Goal: Transaction & Acquisition: Register for event/course

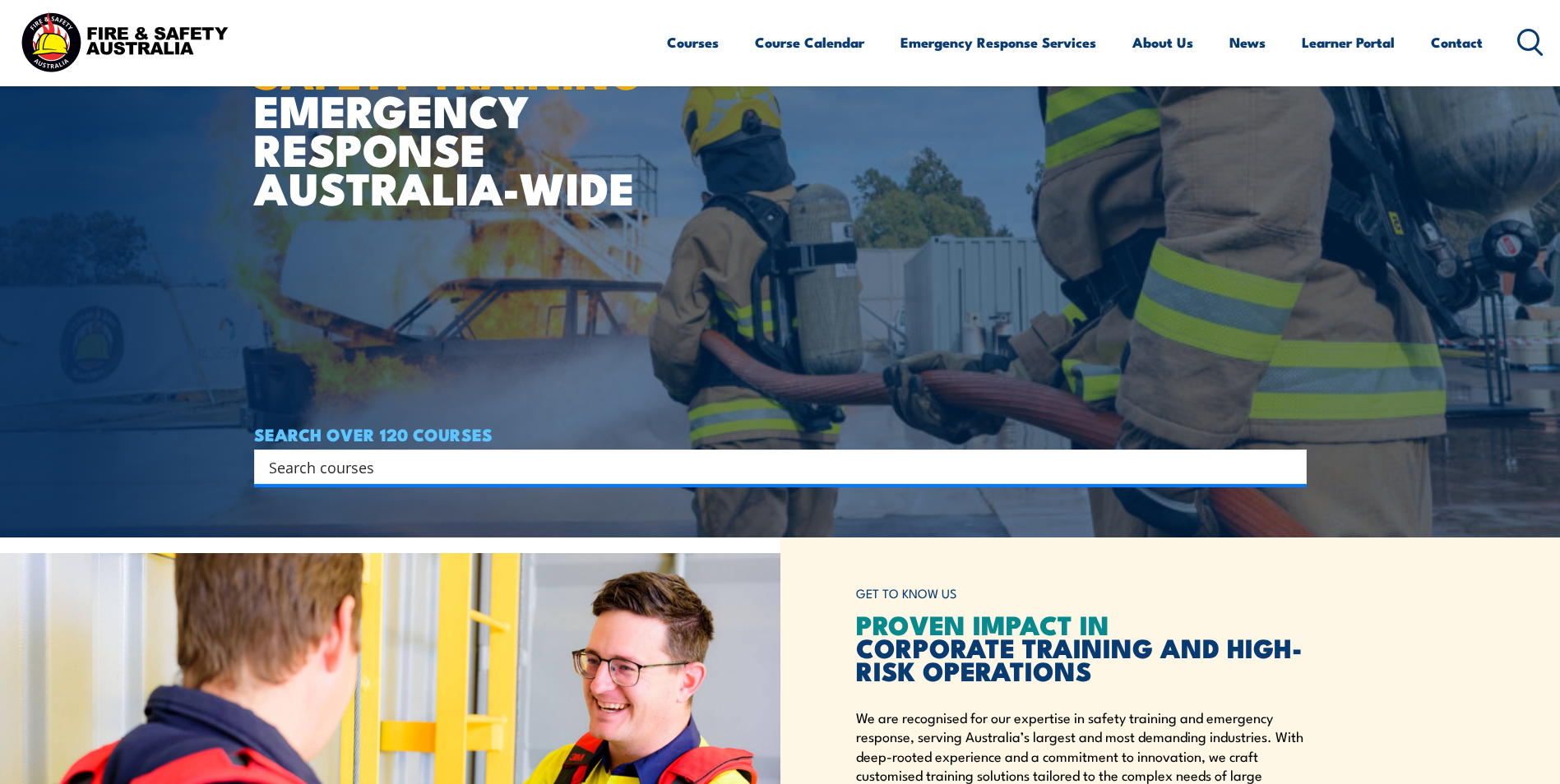
click at [338, 450] on div "Search" at bounding box center [780, 467] width 1052 height 35
click at [338, 460] on input "Search input" at bounding box center [769, 466] width 1002 height 25
type input "Q"
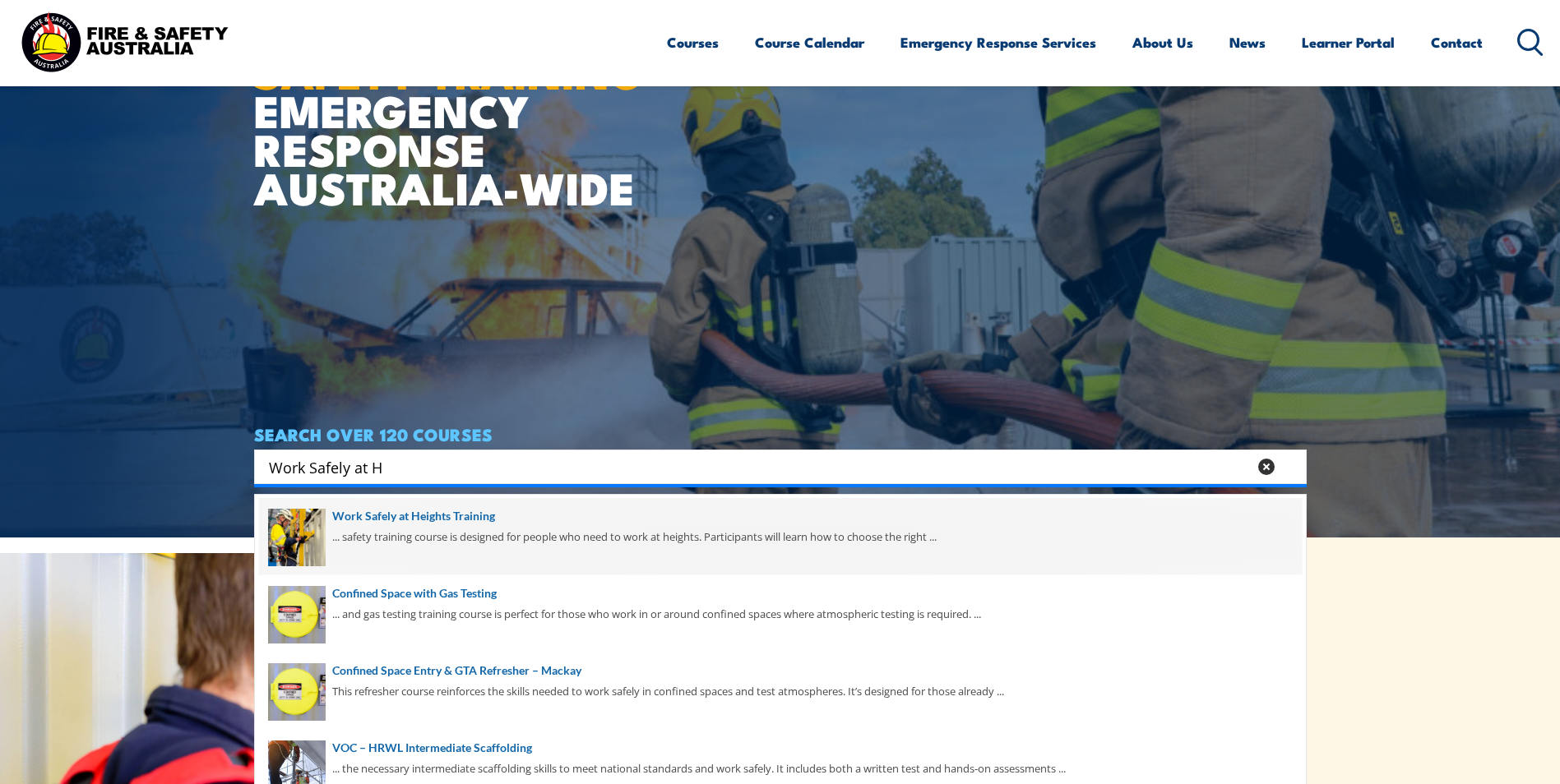
type input "Work Safely at H"
click at [516, 555] on span at bounding box center [780, 537] width 1043 height 77
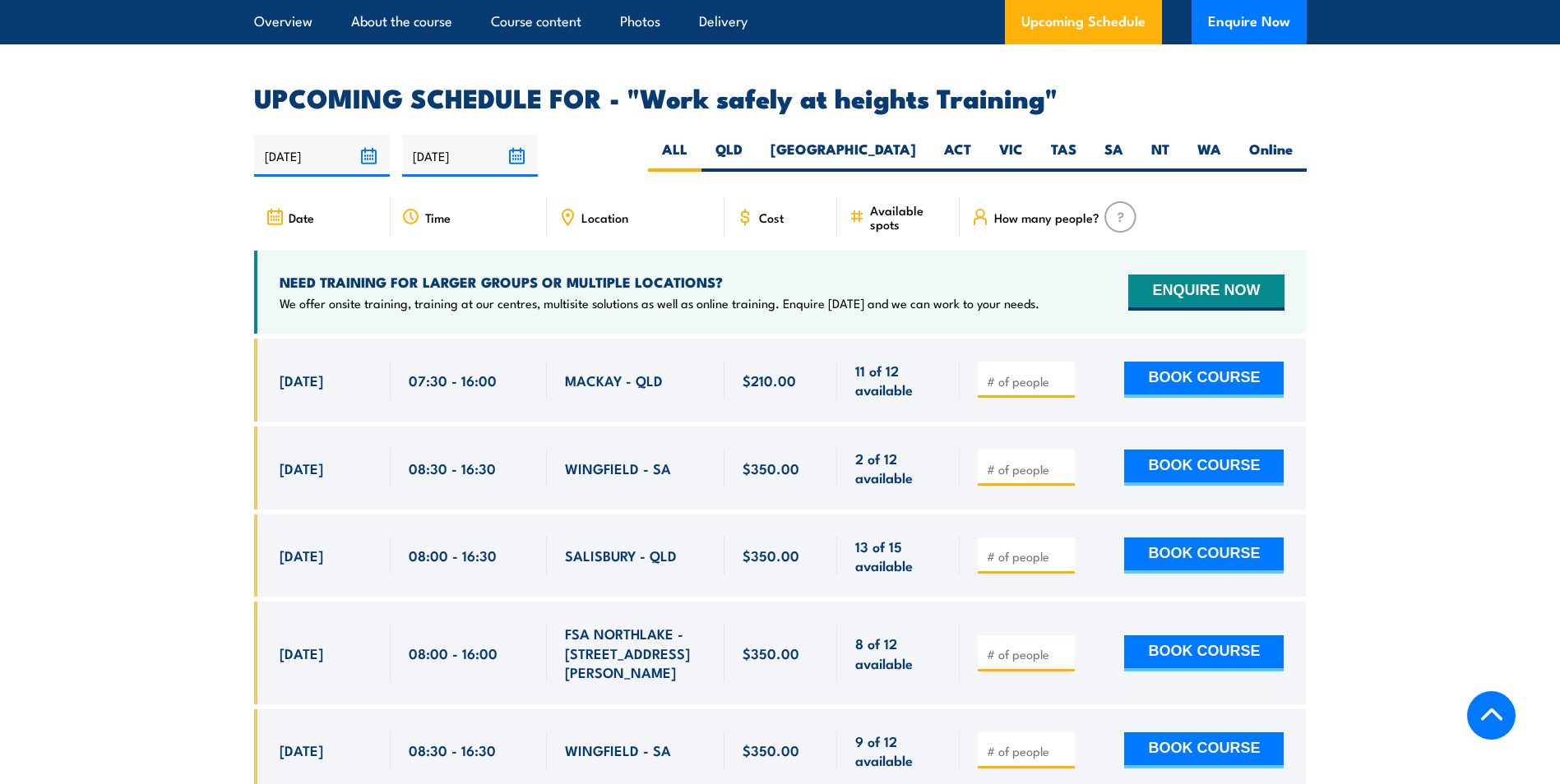
scroll to position [2548, 0]
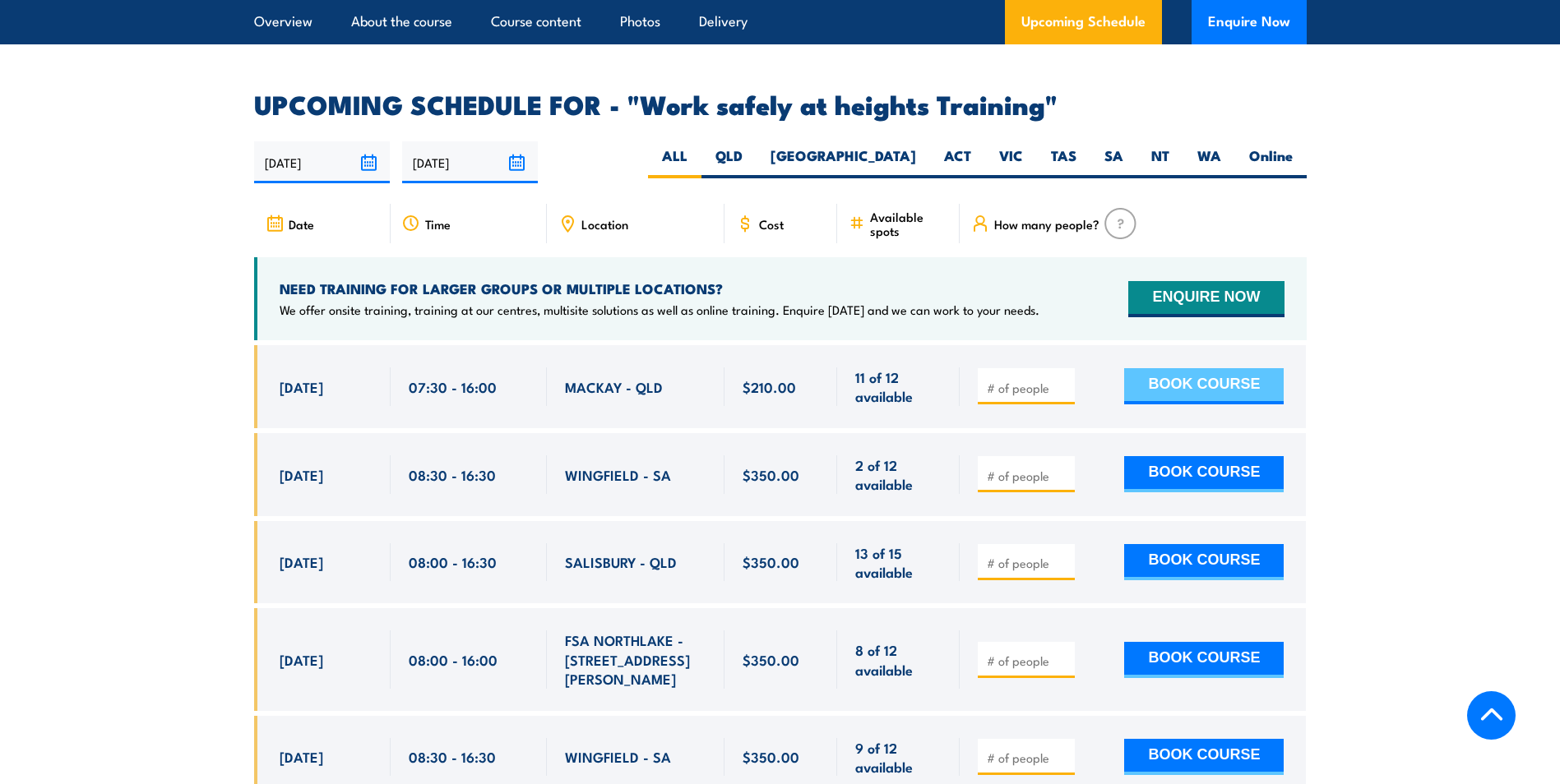
click at [1190, 368] on button "BOOK COURSE" at bounding box center [1204, 386] width 160 height 36
type input "1"
click at [1232, 368] on button "BOOK COURSE" at bounding box center [1204, 386] width 160 height 36
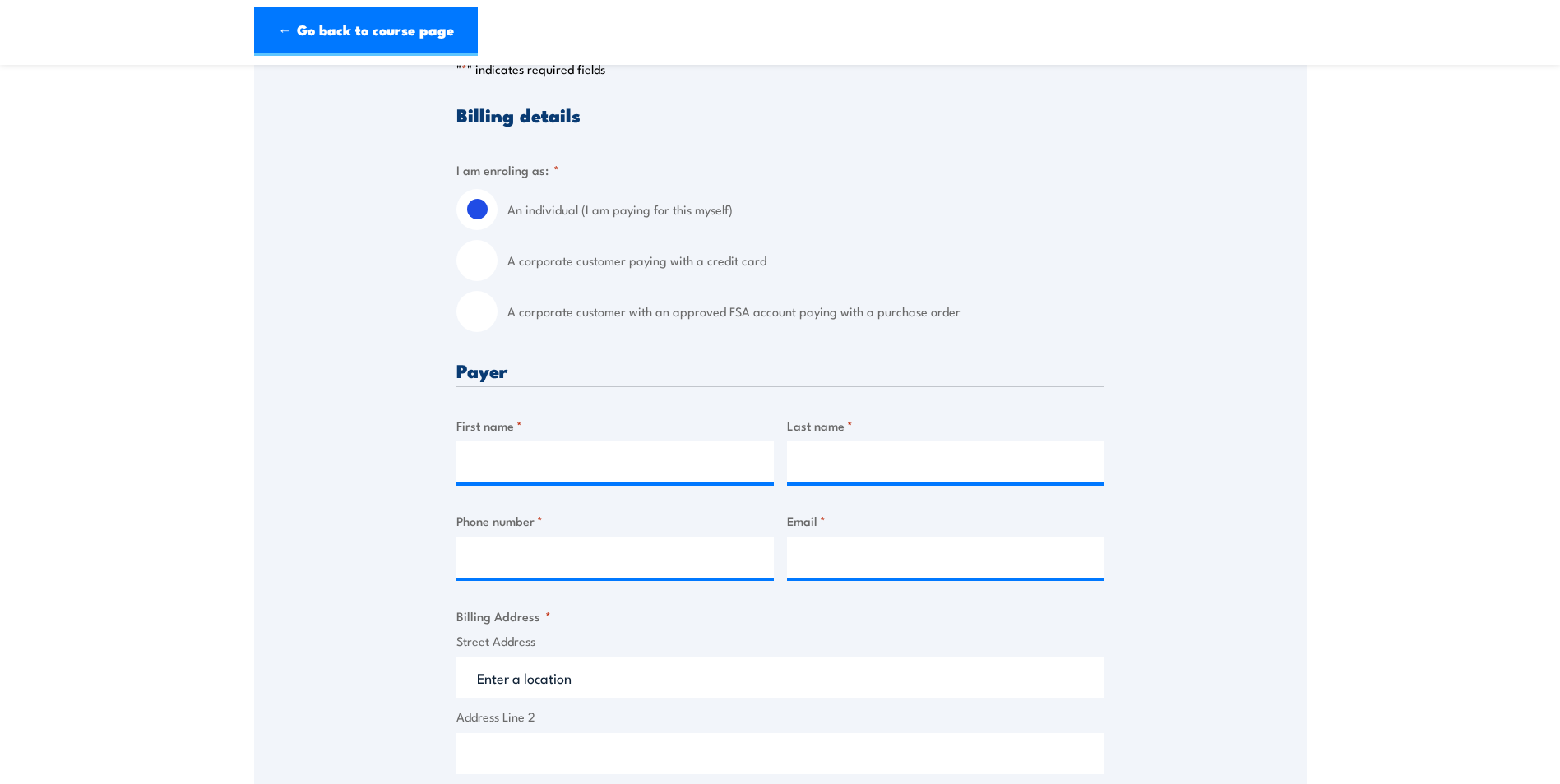
scroll to position [329, 0]
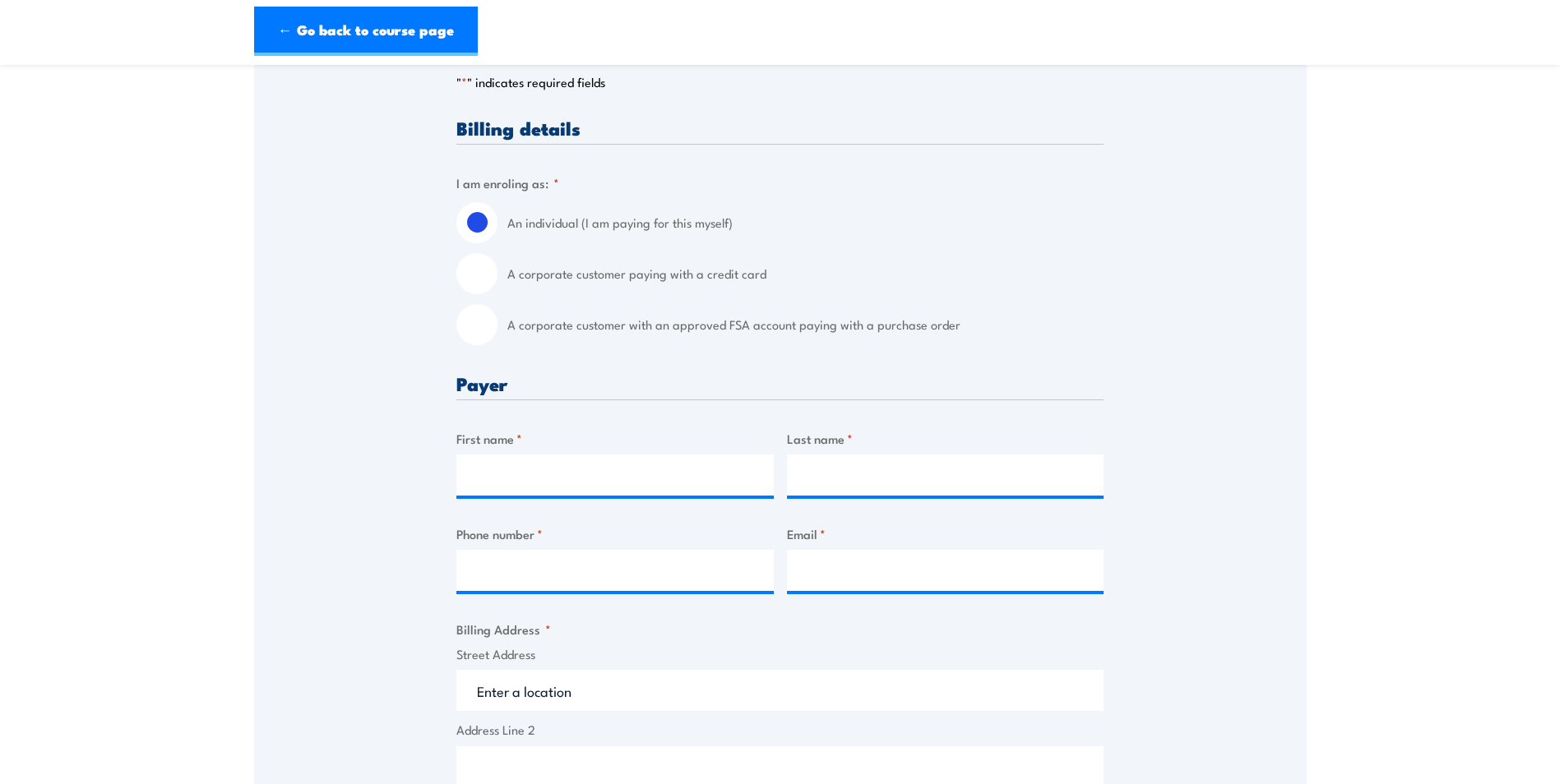
click at [485, 284] on input "A corporate customer paying with a credit card" at bounding box center [477, 274] width 41 height 41
radio input "true"
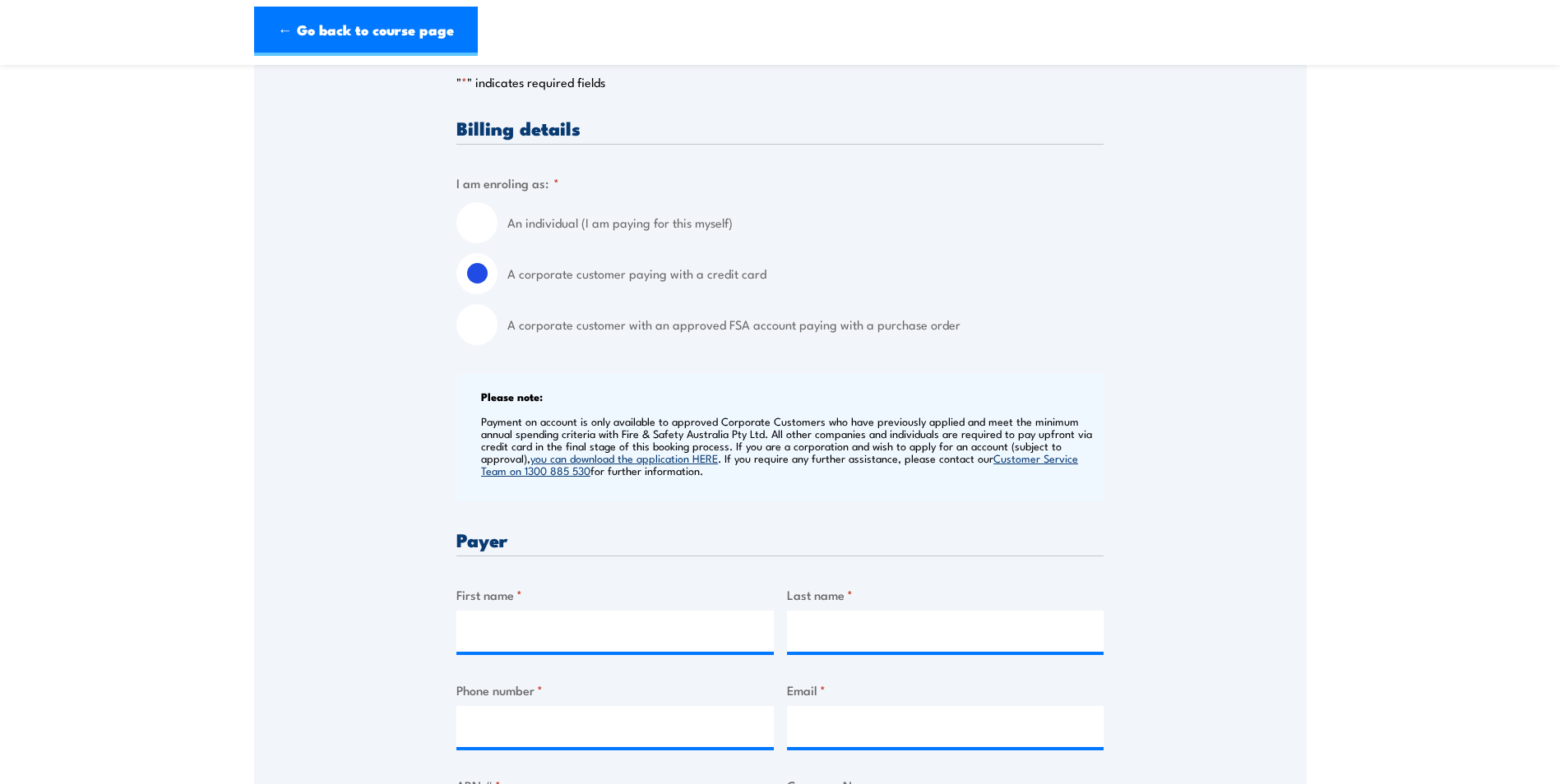
click at [469, 322] on input "A corporate customer with an approved FSA account paying with a purchase order" at bounding box center [477, 324] width 41 height 41
radio input "true"
click at [480, 285] on input "A corporate customer paying with a credit card" at bounding box center [477, 274] width 41 height 41
radio input "true"
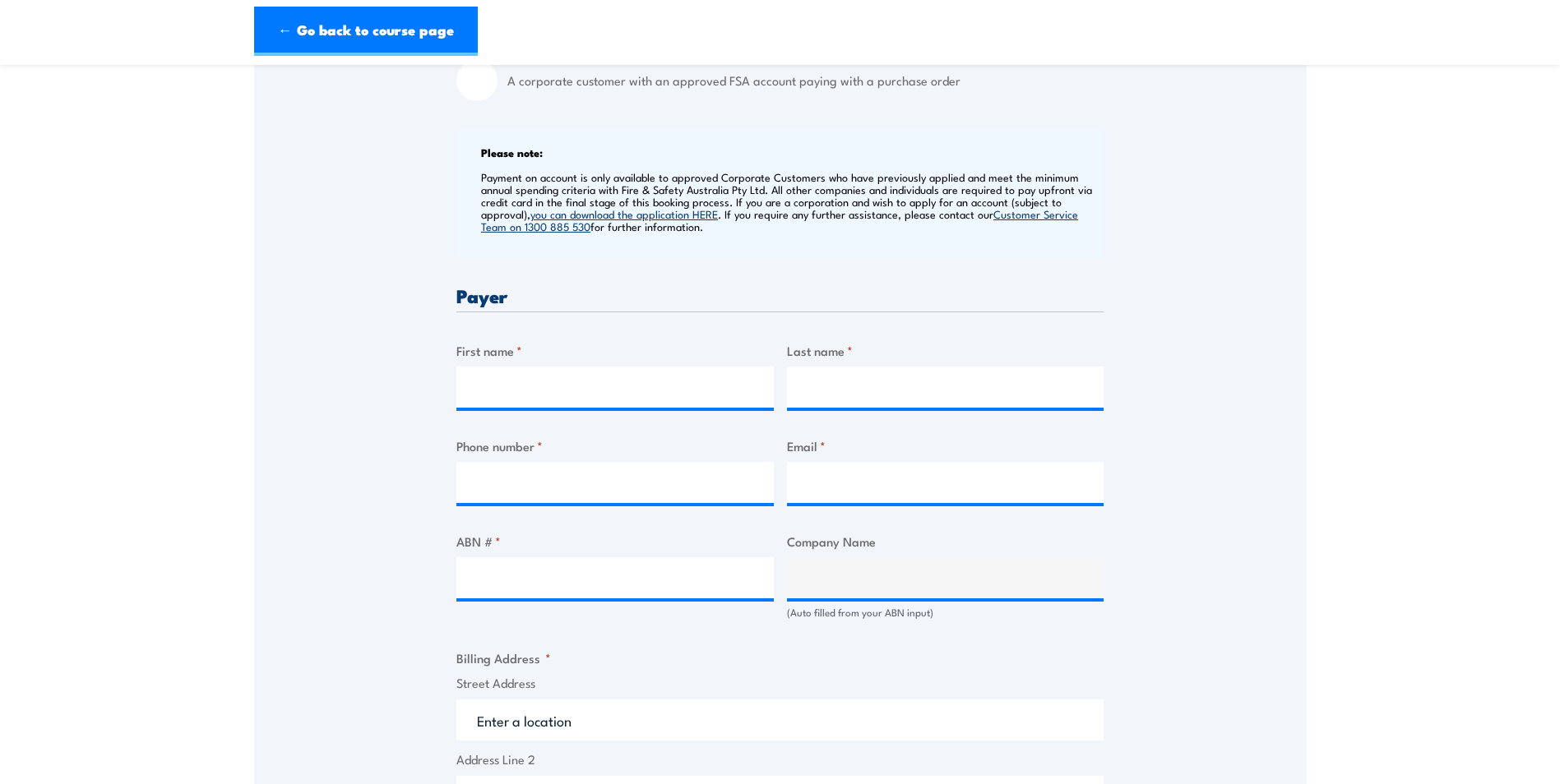
scroll to position [576, 0]
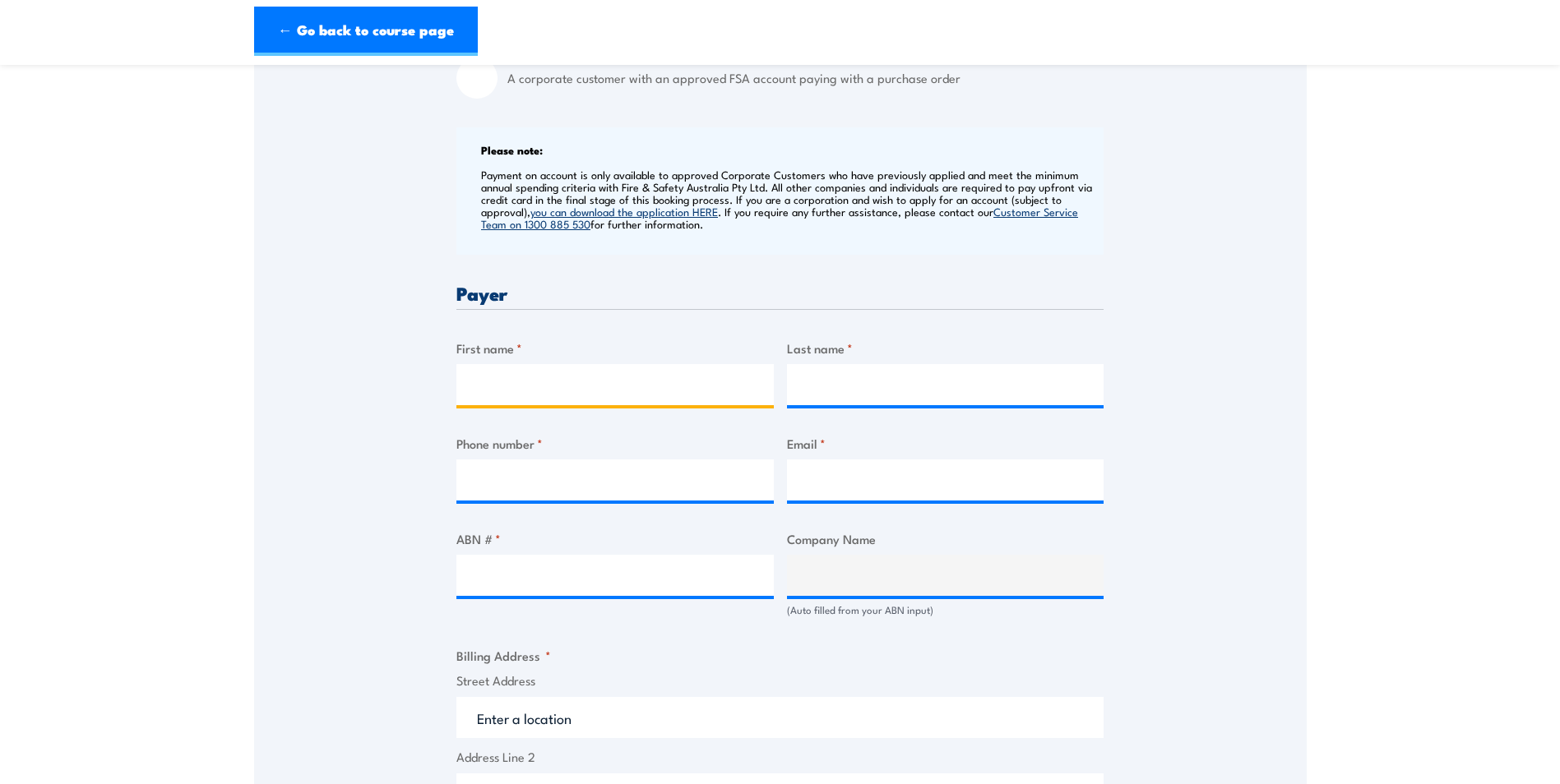
click at [621, 393] on input "First name *" at bounding box center [615, 385] width 318 height 41
click at [1107, 414] on div "Speak to a specialist CALL 1300 885 530 CALL 1300 885 530 " * " indicates requi…" at bounding box center [780, 585] width 1052 height 1770
click at [645, 382] on input "First name *" at bounding box center [615, 385] width 318 height 41
type input "Madeleine"
type input "Gelderblom"
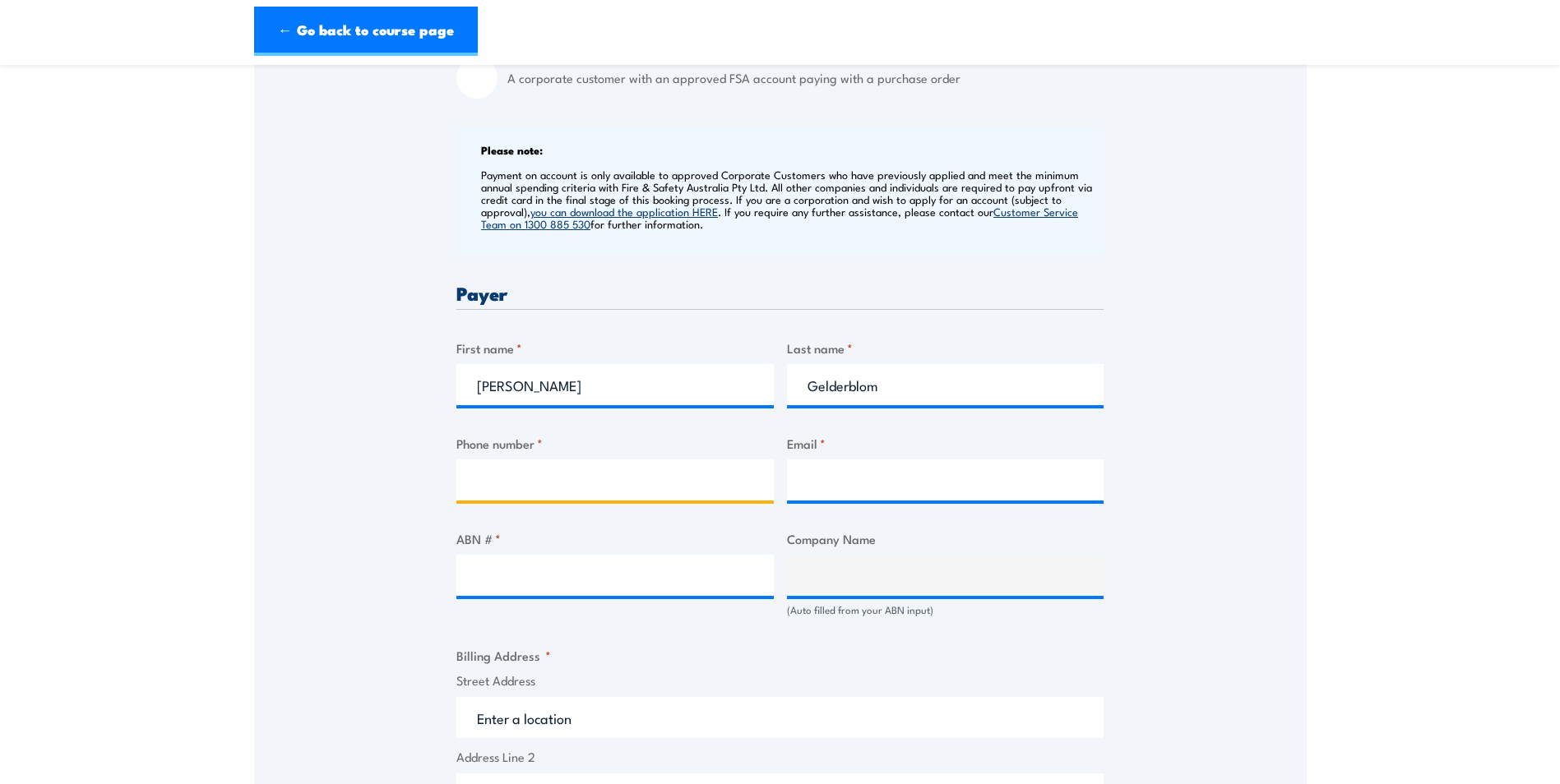
type input "0457499793"
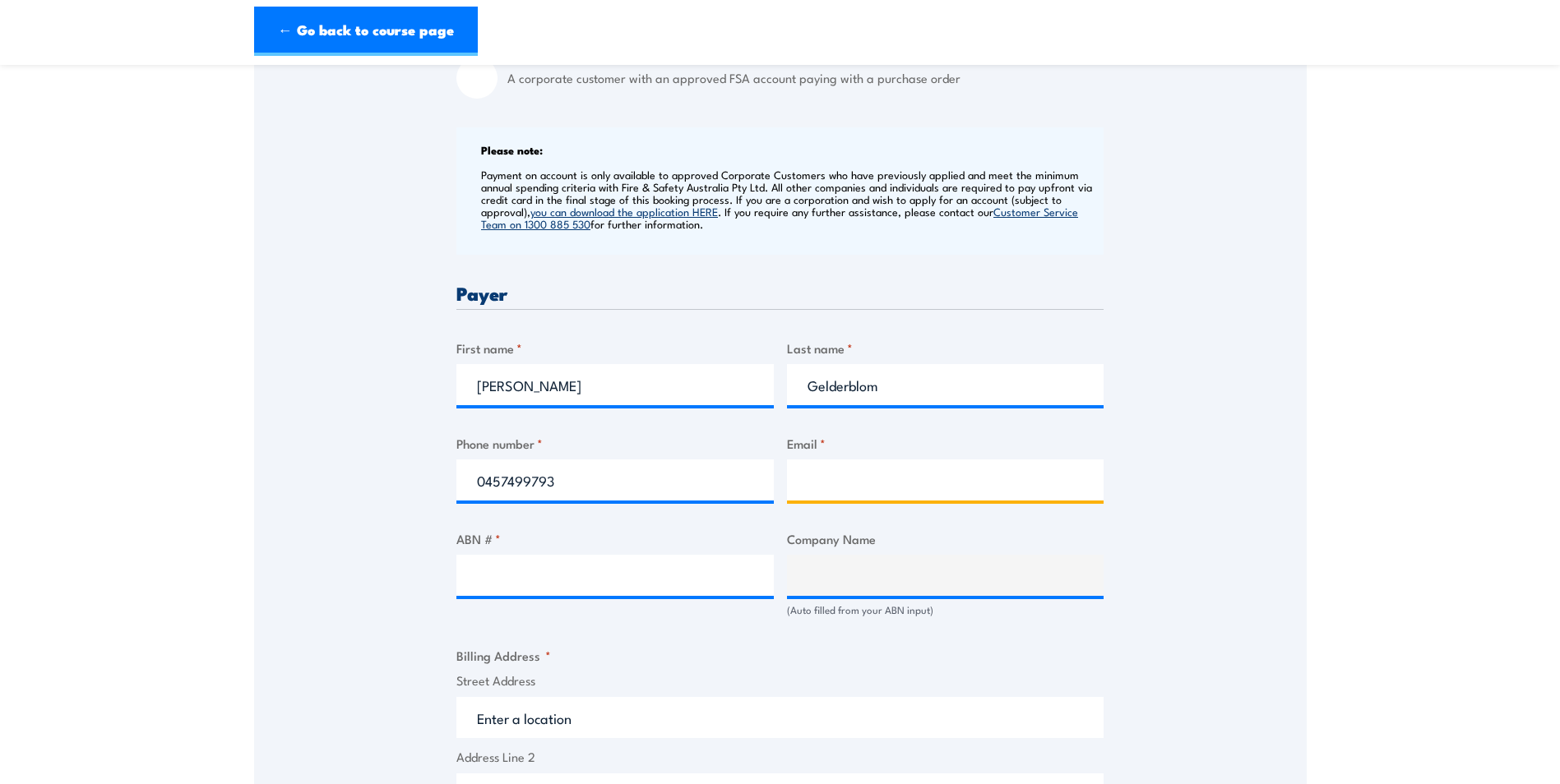
type input "madeleine@emeraldcoaches.com.au"
click at [1117, 426] on div "Speak to a specialist CALL 1300 885 530 CALL 1300 885 530 " * " indicates requi…" at bounding box center [780, 585] width 1052 height 1770
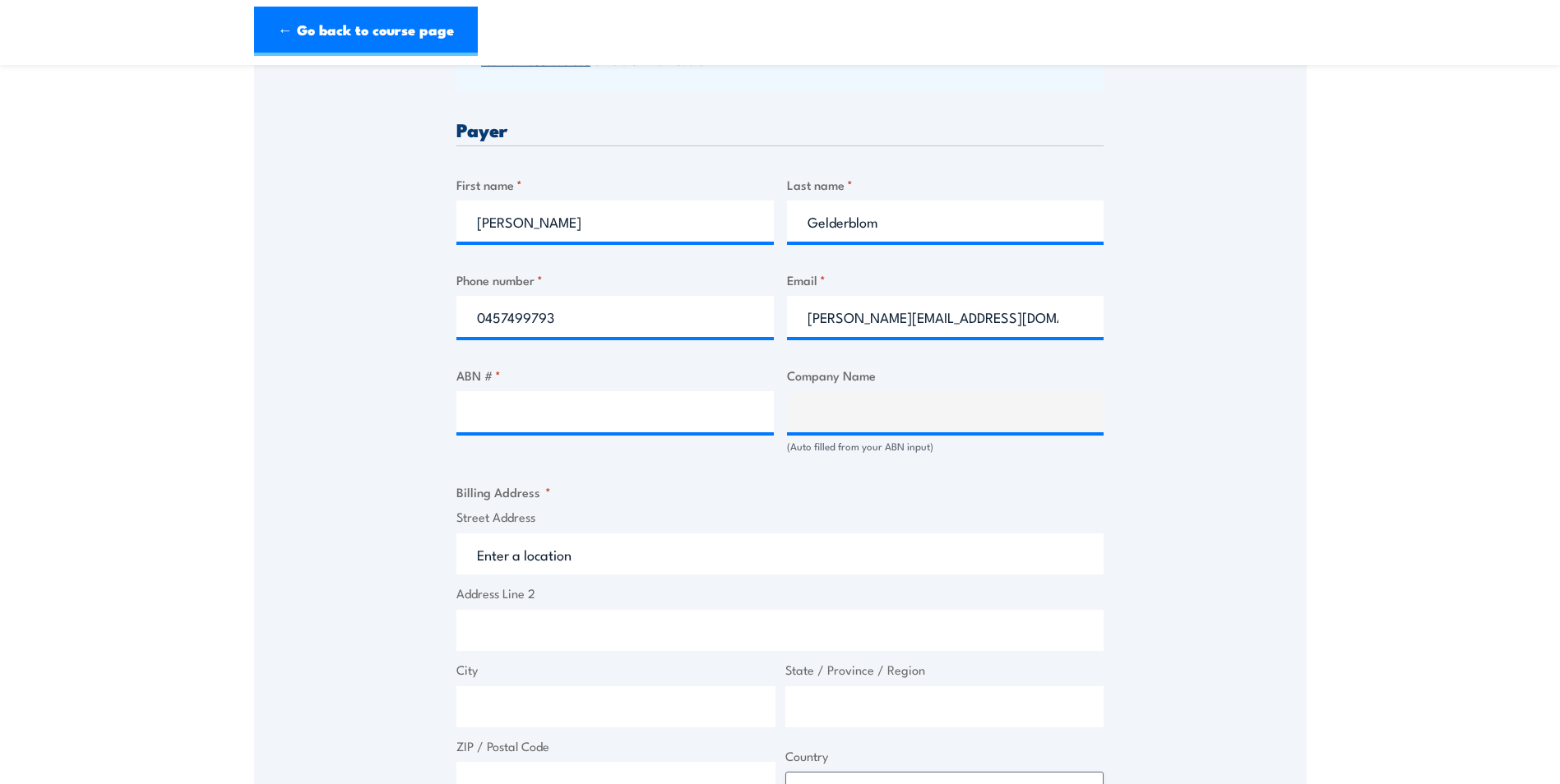
scroll to position [740, 0]
drag, startPoint x: 593, startPoint y: 318, endPoint x: 387, endPoint y: 322, distance: 206.0
click at [387, 322] on div "Speak to a specialist CALL 1300 885 530 CALL 1300 885 530 " * " indicates requi…" at bounding box center [780, 420] width 1052 height 1770
type input "0749824444"
click at [501, 410] on input "ABN # *" at bounding box center [615, 410] width 318 height 41
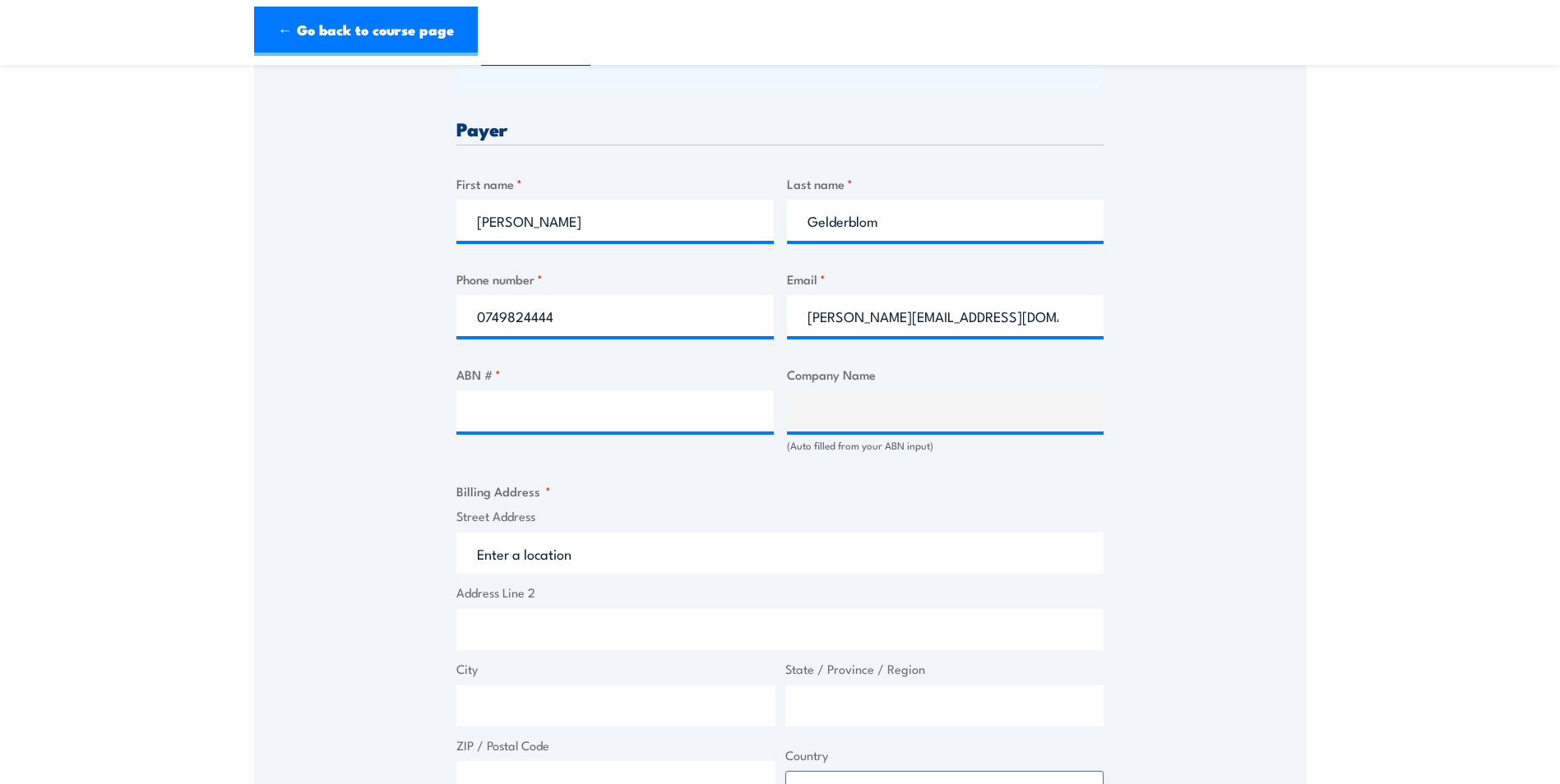
click at [740, 470] on div "Billing details I am enroling as: * An individual (I am paying for this myself)…" at bounding box center [780, 503] width 647 height 1592
click at [666, 421] on input "ABN # *" at bounding box center [615, 410] width 318 height 41
type input "15528876260"
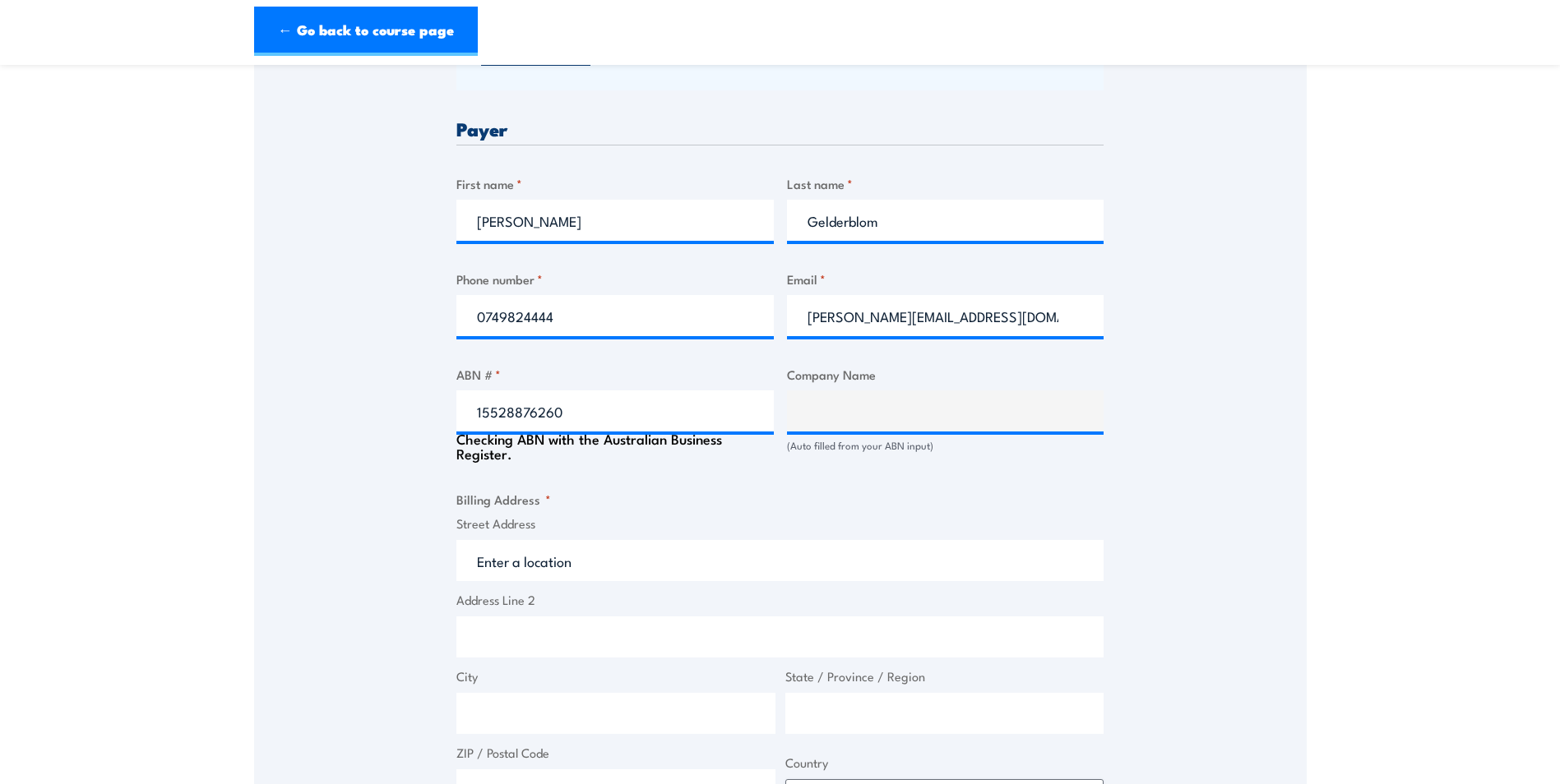
type input "The Trustee for The Narimba Park Family Trust"
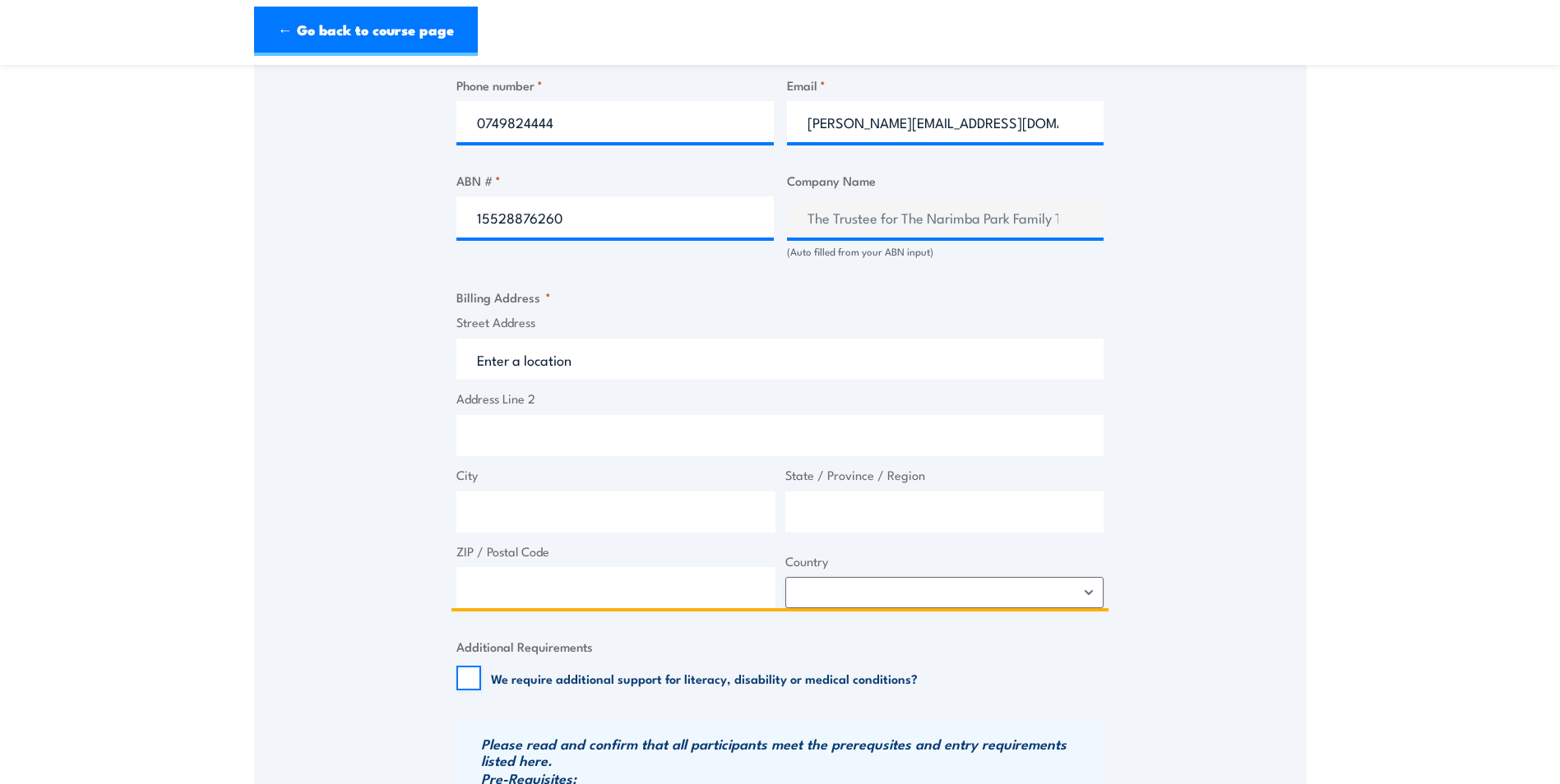
scroll to position [904, 0]
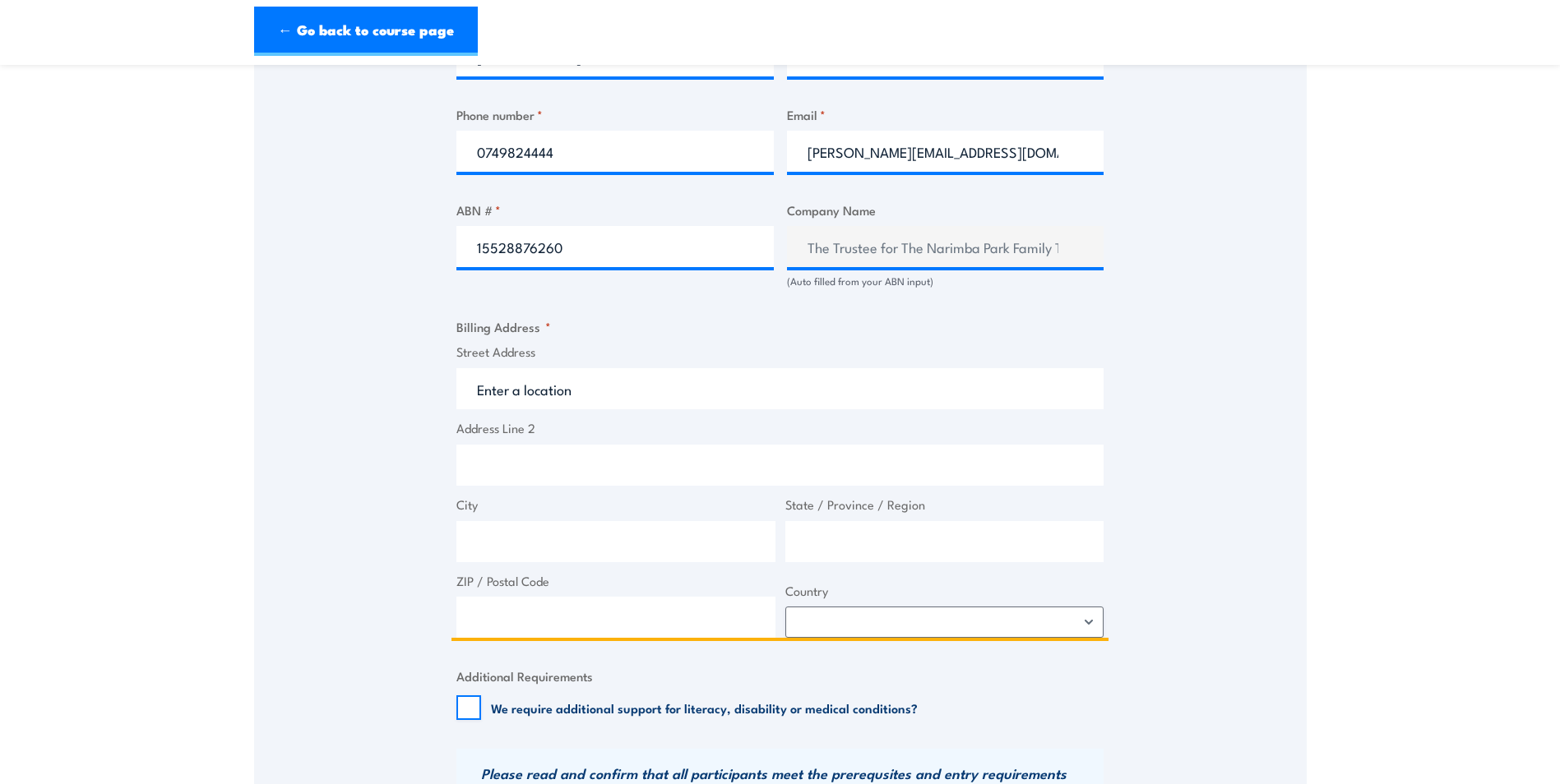
type input "2"
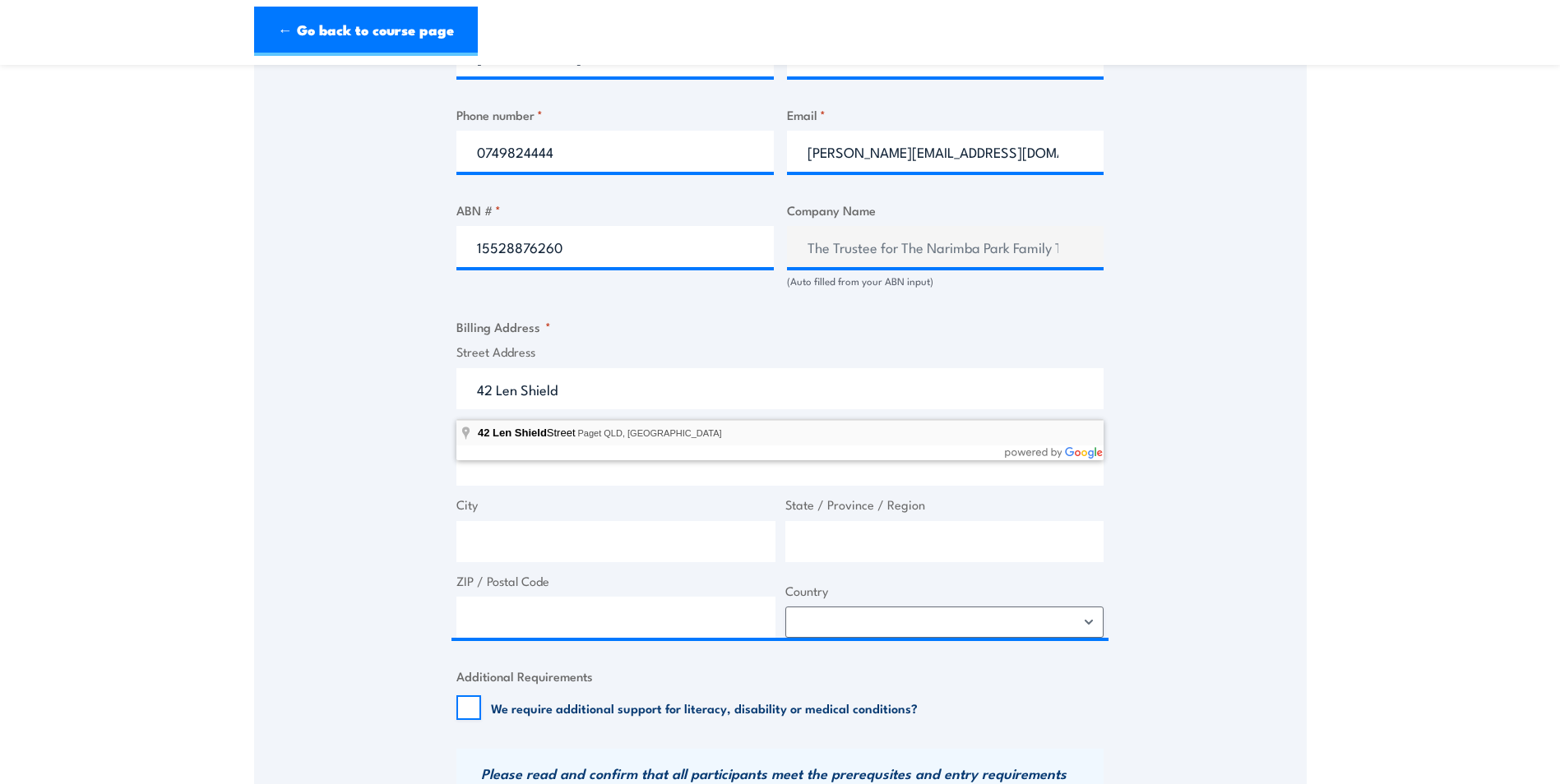
type input "42 Len Shield Street, Paget QLD, Australia"
type input "42 Len Shield St"
type input "Paget"
type input "[GEOGRAPHIC_DATA]"
type input "4740"
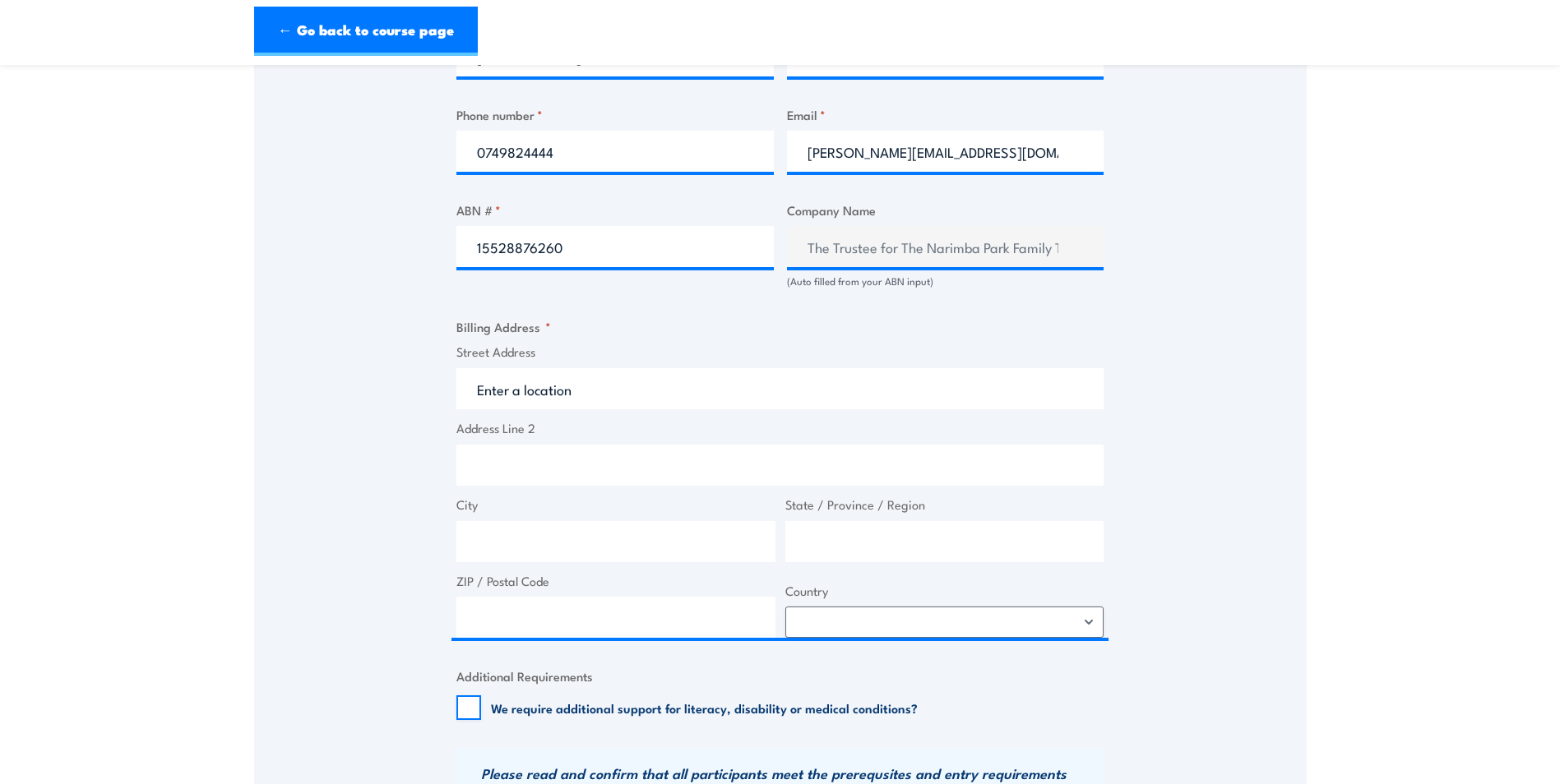
select select "Australia"
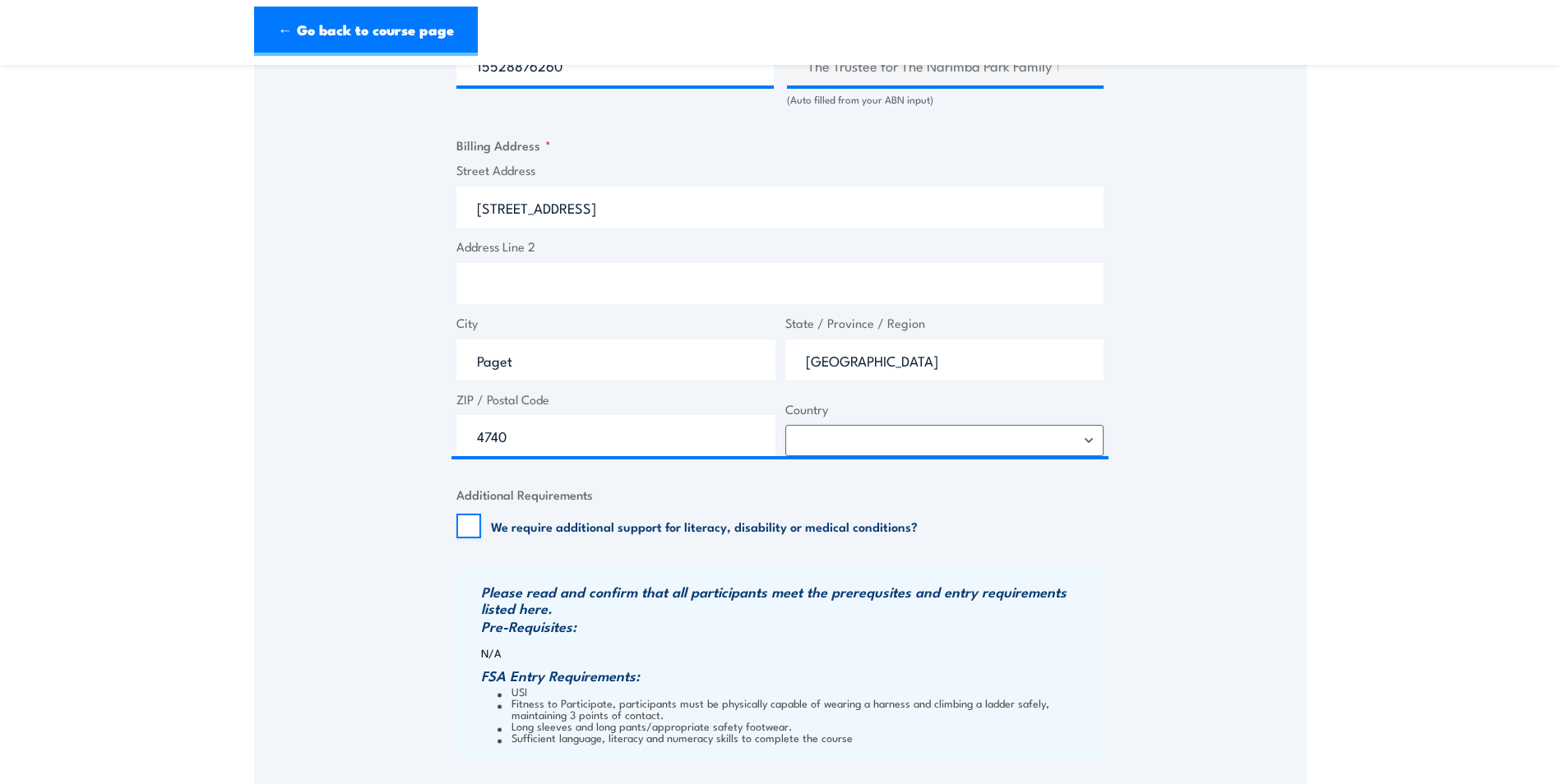
scroll to position [1316, 0]
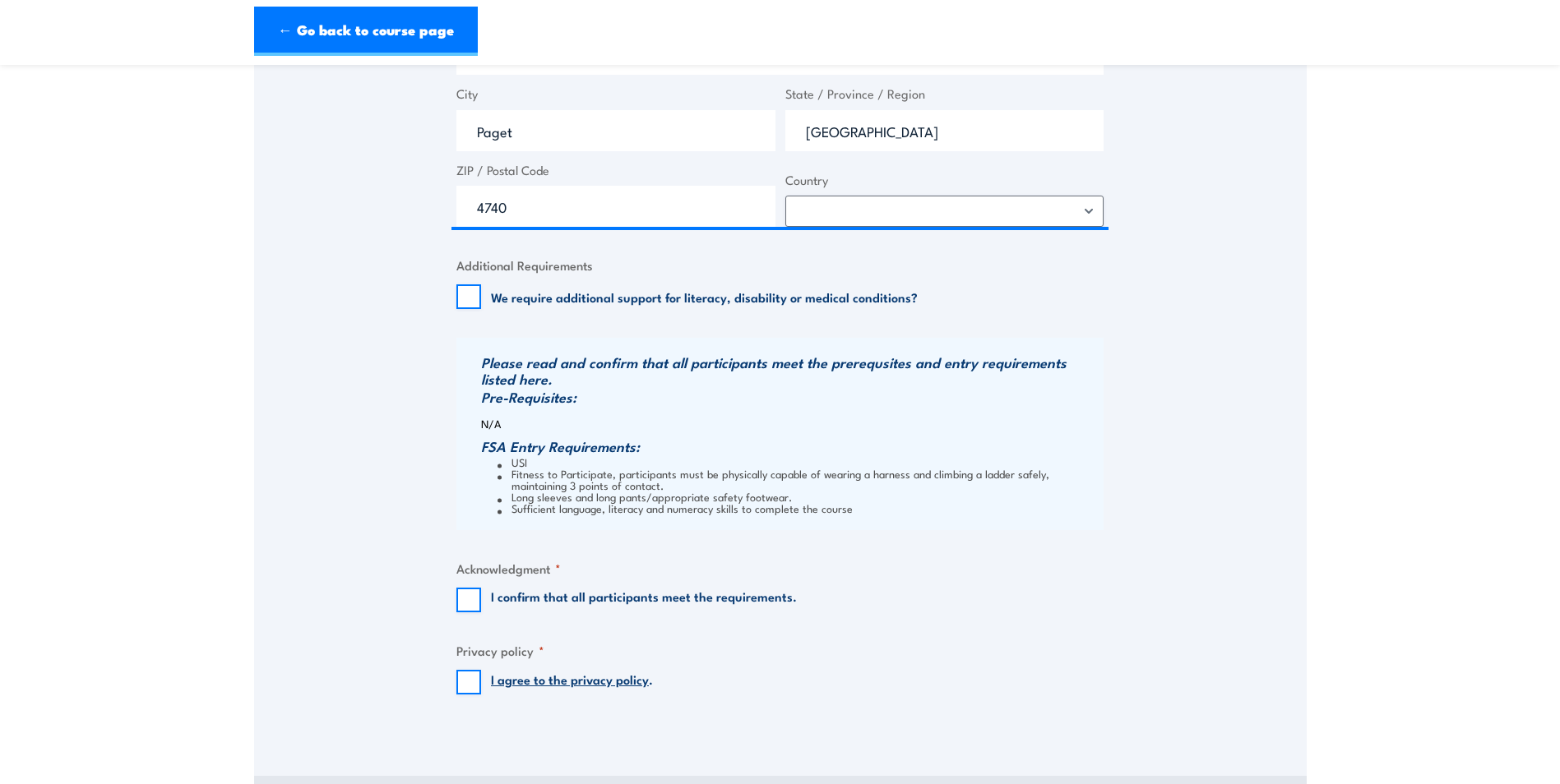
click at [469, 611] on input "I confirm that all participants meet the requirements." at bounding box center [468, 599] width 25 height 25
checkbox input "true"
click at [469, 695] on input "I agree to the privacy policy ." at bounding box center [468, 682] width 25 height 25
checkbox input "true"
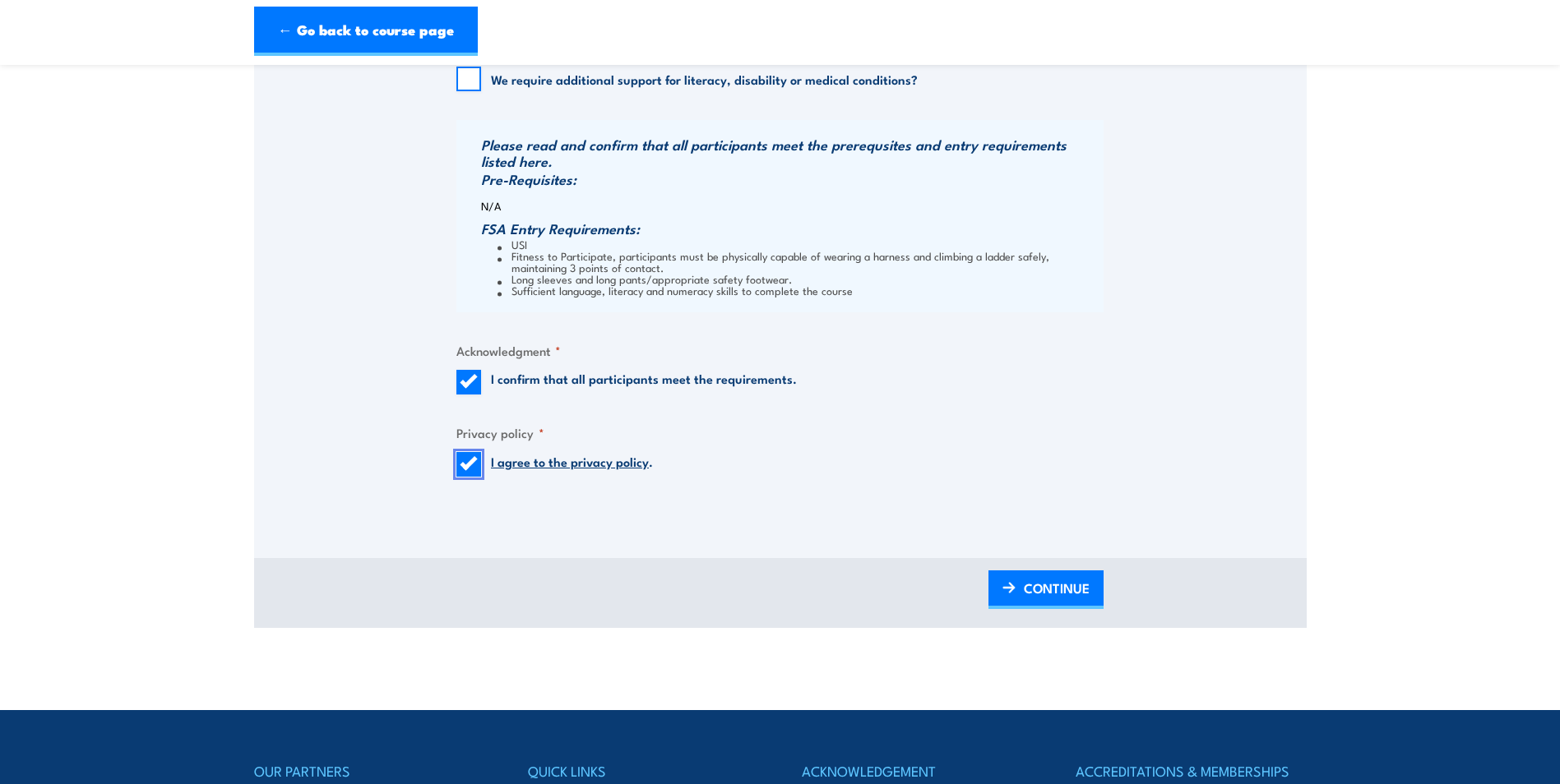
scroll to position [1727, 0]
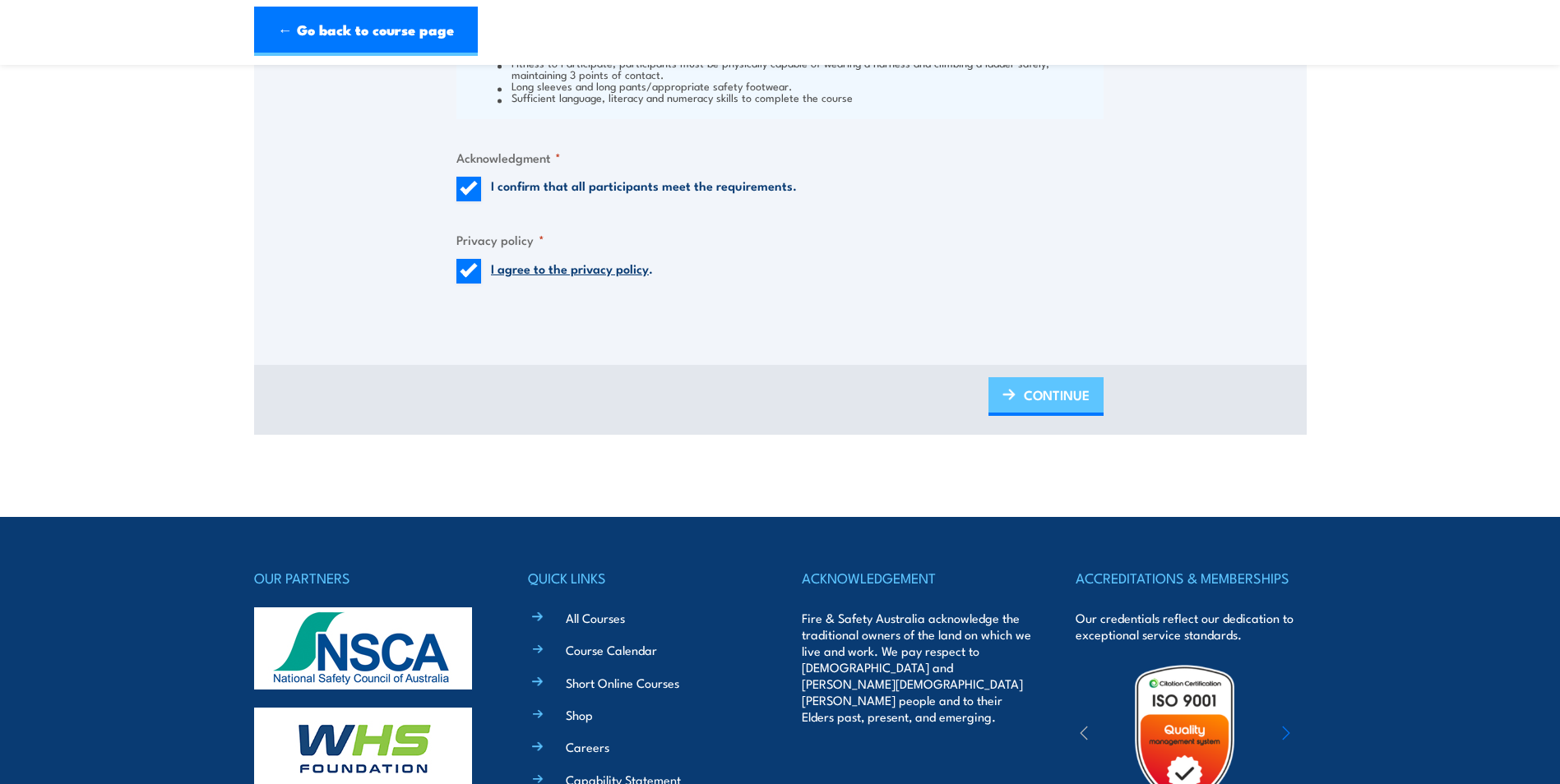
click at [1000, 416] on link "CONTINUE" at bounding box center [1046, 397] width 115 height 39
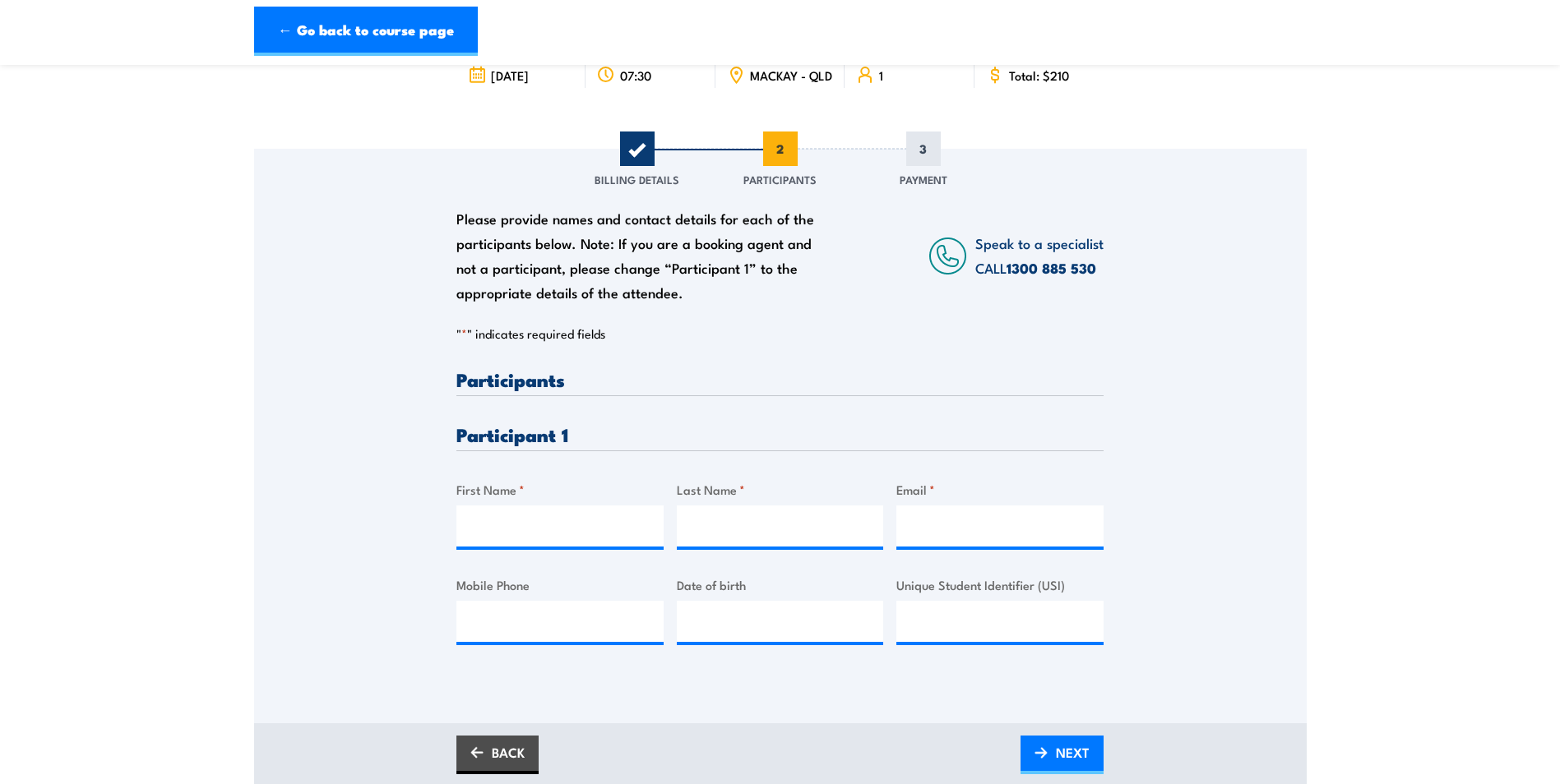
scroll to position [247, 0]
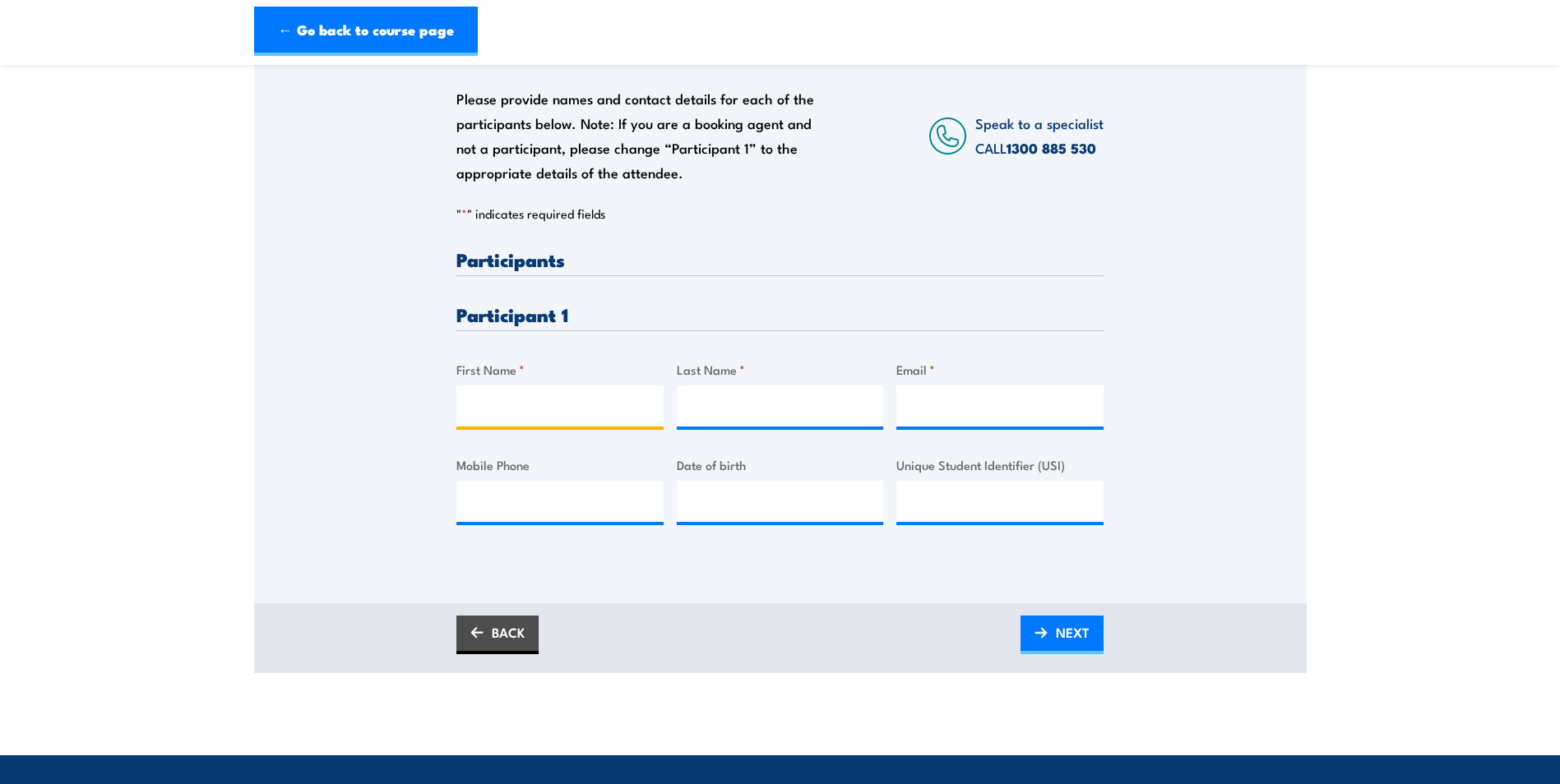
click at [584, 411] on input "First Name *" at bounding box center [560, 406] width 208 height 41
drag, startPoint x: 593, startPoint y: 432, endPoint x: 583, endPoint y: 414, distance: 20.6
click at [592, 427] on input "First Name *" at bounding box center [560, 406] width 208 height 41
type input "Ernest"
type input "Van Niekerk"
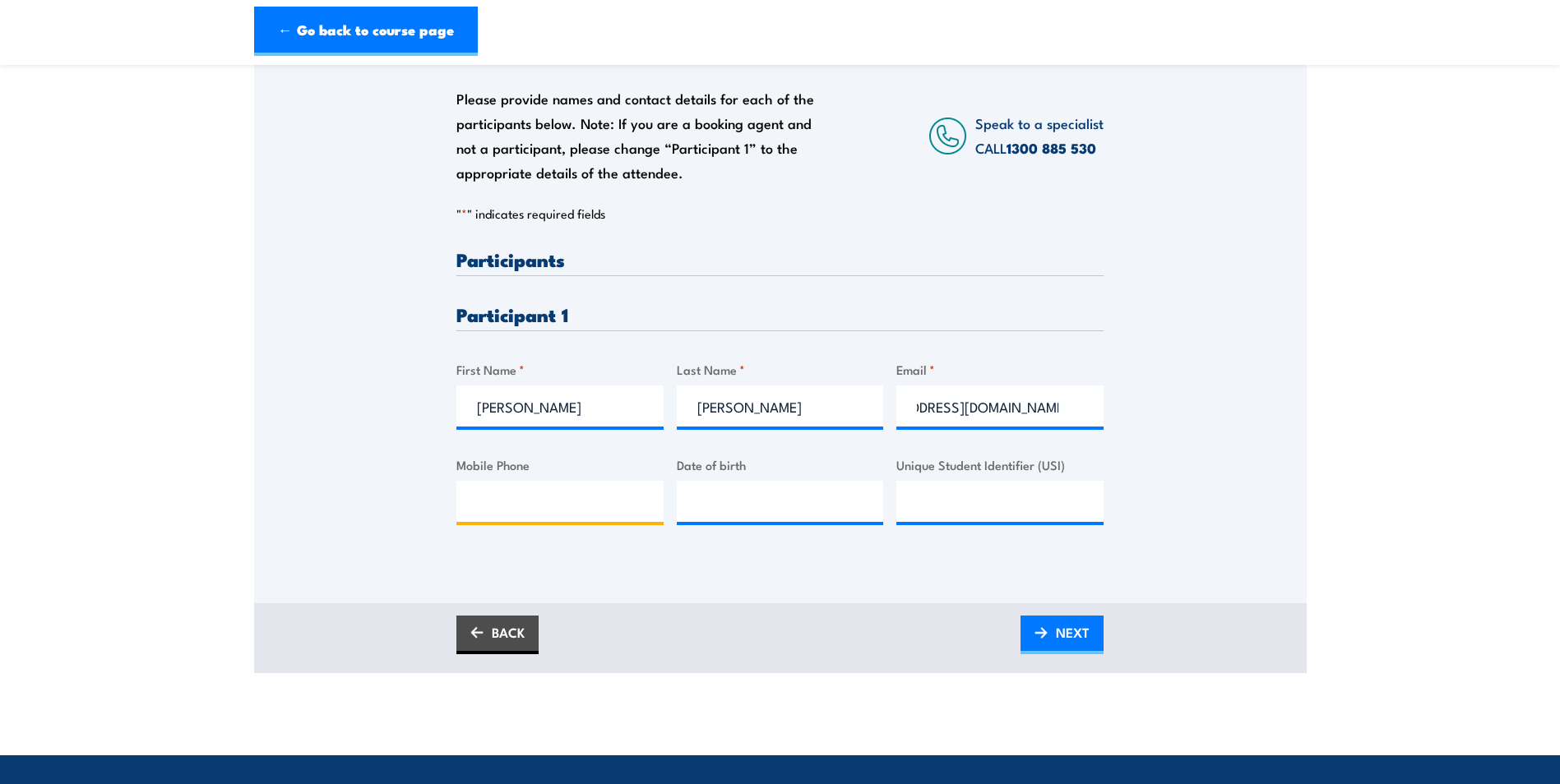
scroll to position [0, 0]
click at [988, 420] on input "emestmikevanniekerk@gmail.com" at bounding box center [1000, 406] width 208 height 41
drag, startPoint x: 1068, startPoint y: 415, endPoint x: 948, endPoint y: 418, distance: 120.0
click at [948, 418] on input "emestmikevanniekerk@gmail.com" at bounding box center [1000, 406] width 208 height 41
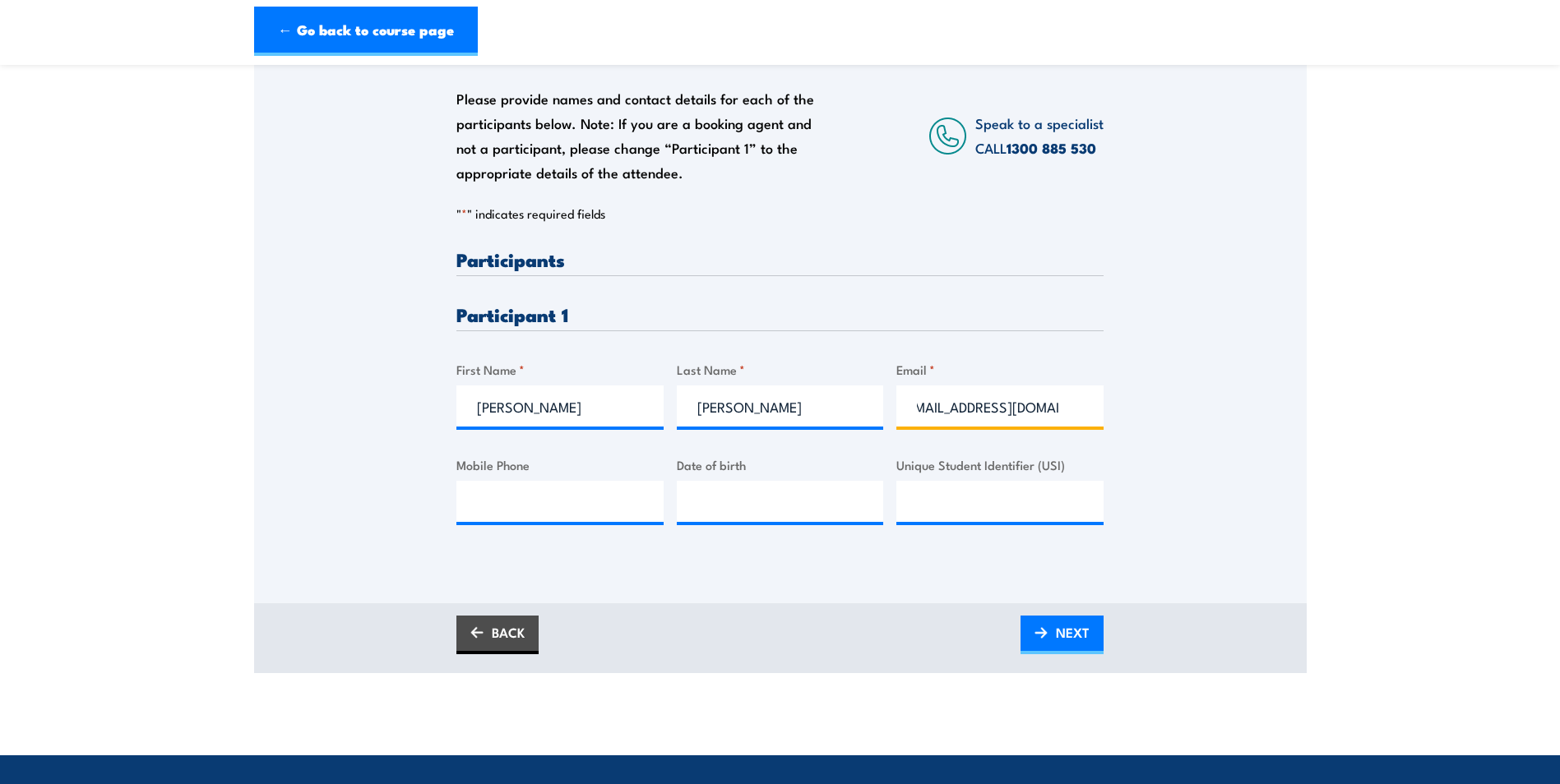
click at [917, 420] on input "emestmikevanniekerk@gmail.com" at bounding box center [1000, 406] width 208 height 41
drag, startPoint x: 913, startPoint y: 421, endPoint x: 1263, endPoint y: 432, distance: 350.2
click at [1261, 432] on div "Please provide names and contact details for each of the participants below. No…" at bounding box center [780, 293] width 1052 height 529
type input "e"
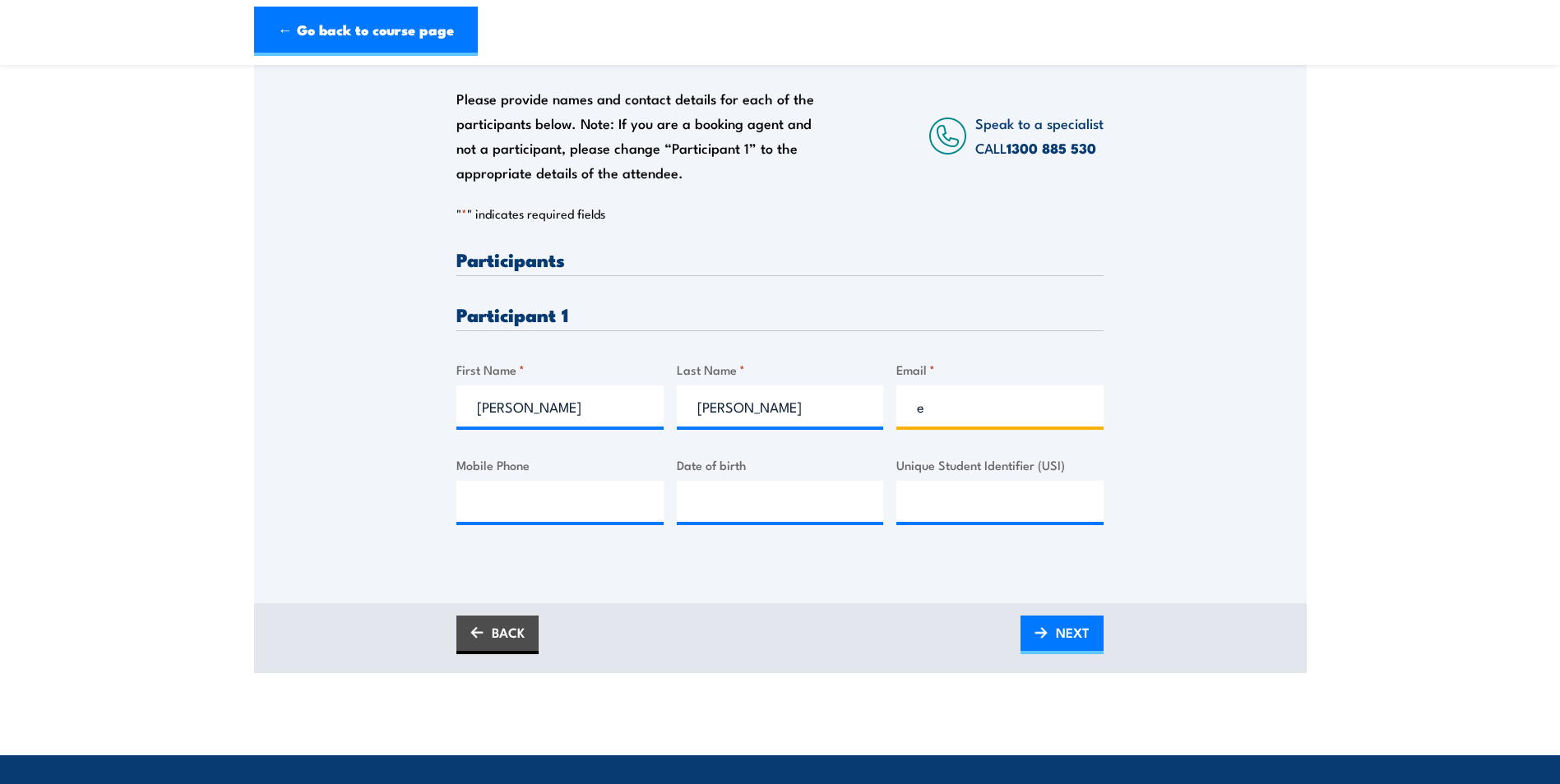
scroll to position [0, 0]
type input "r"
type input "E"
type input "ernestmikevanniekerk@gmail.com"
type input "0481144428"
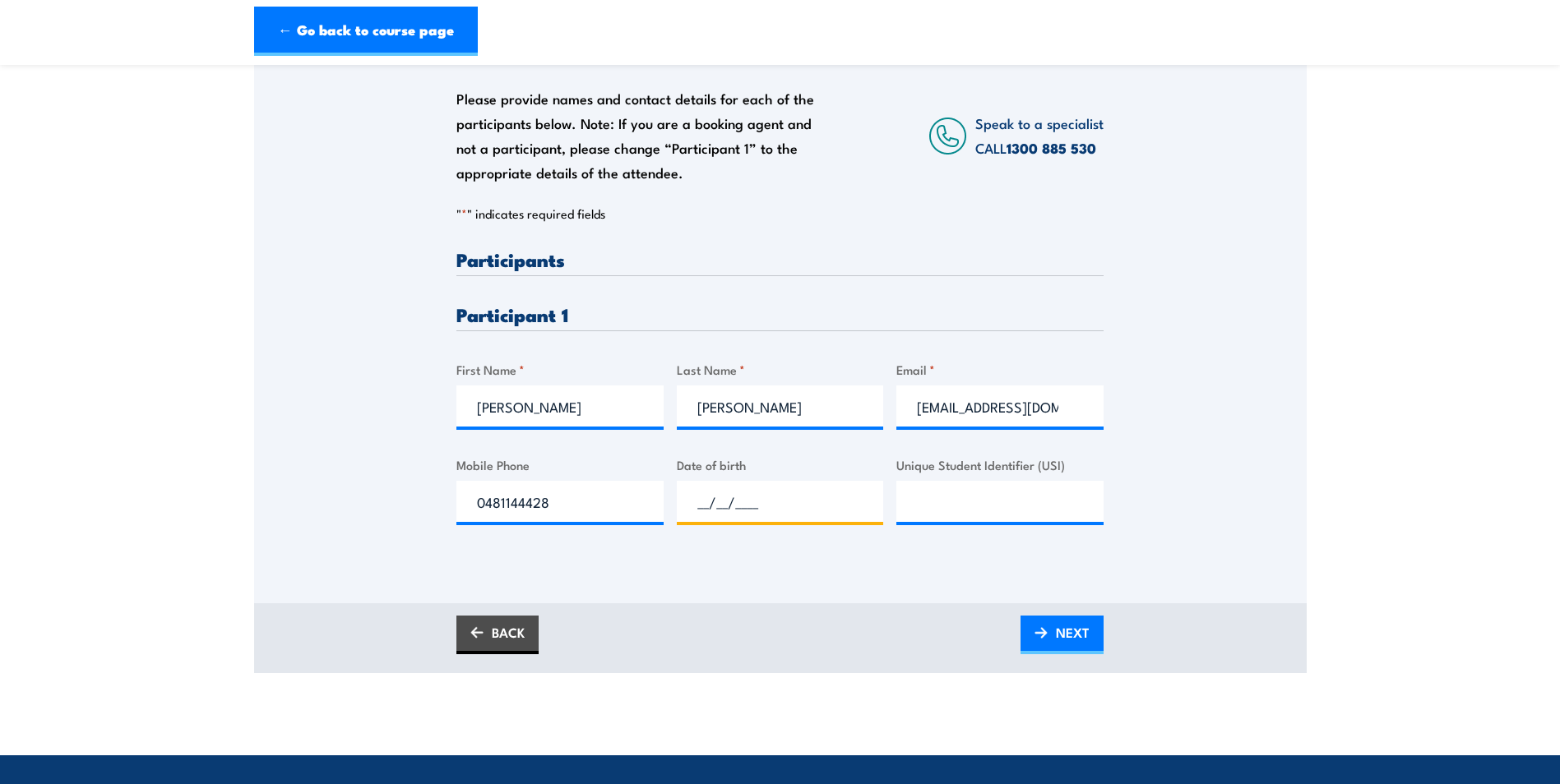
click at [773, 515] on input "__/__/____" at bounding box center [780, 501] width 208 height 41
type input "21/02/1979"
click at [938, 503] on input "Unique Student Identifier (USI)" at bounding box center [1000, 501] width 208 height 41
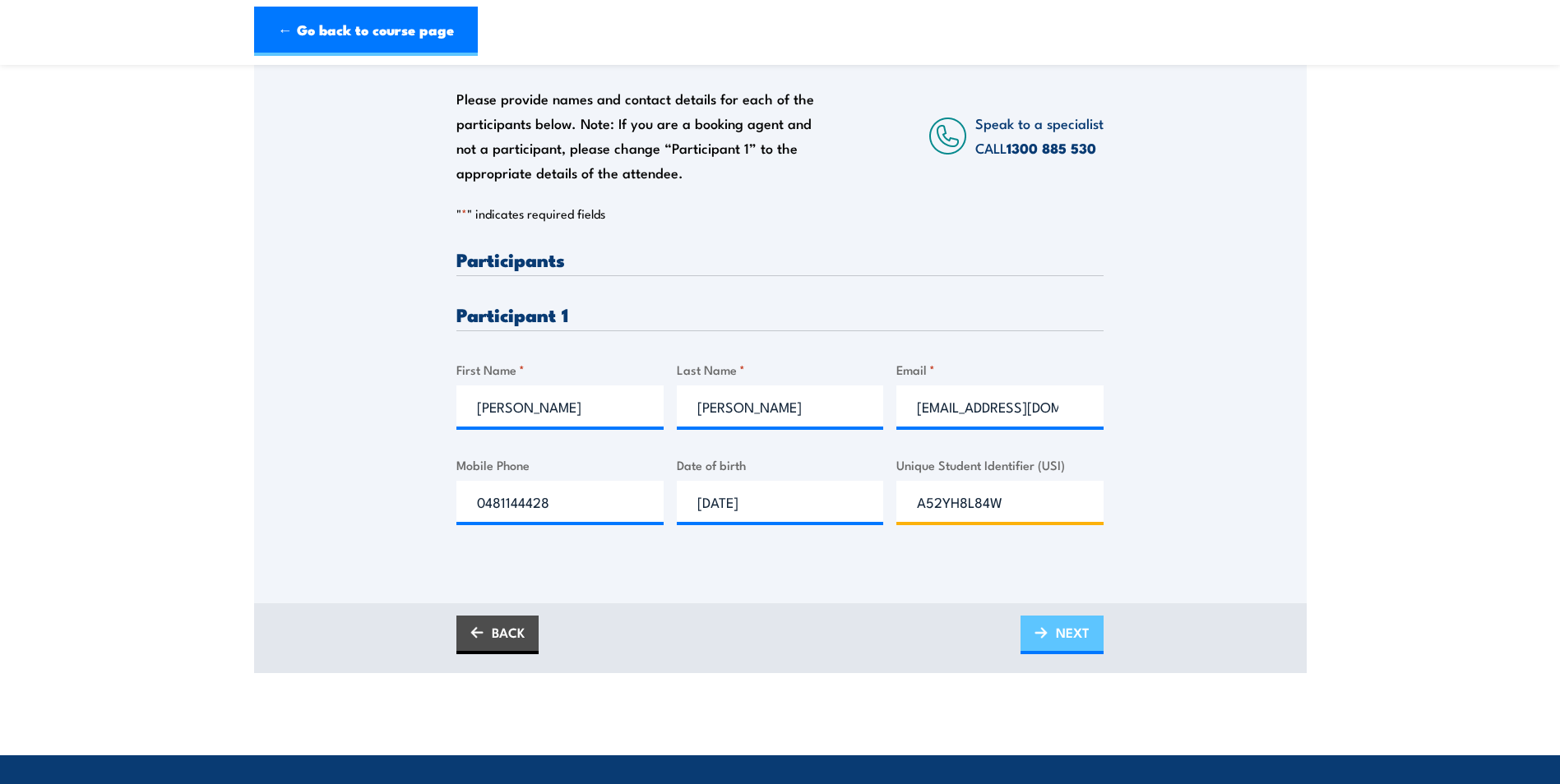
type input "A52YH8L84W"
click at [1038, 639] on img at bounding box center [1041, 633] width 13 height 12
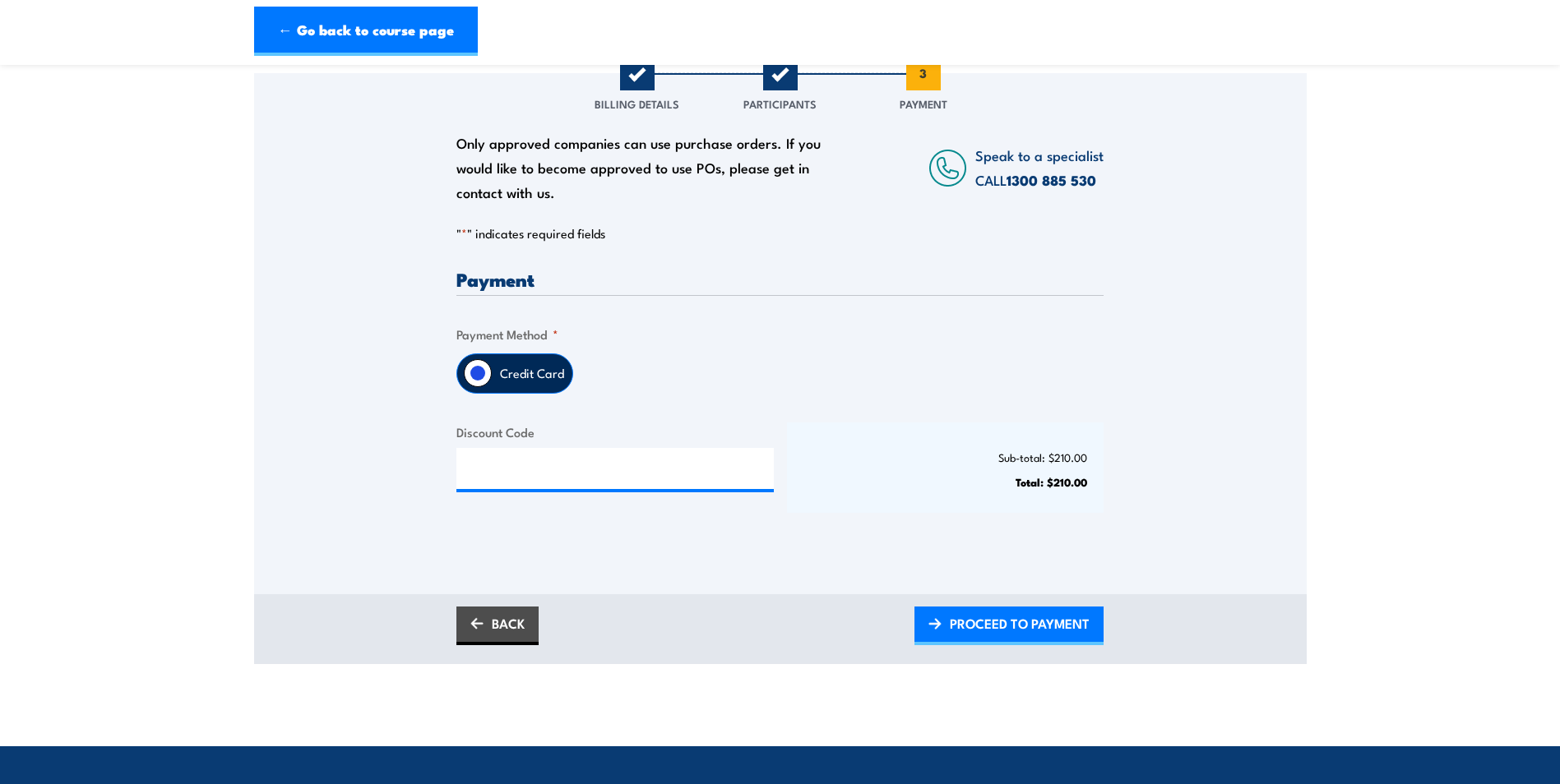
scroll to position [164, 0]
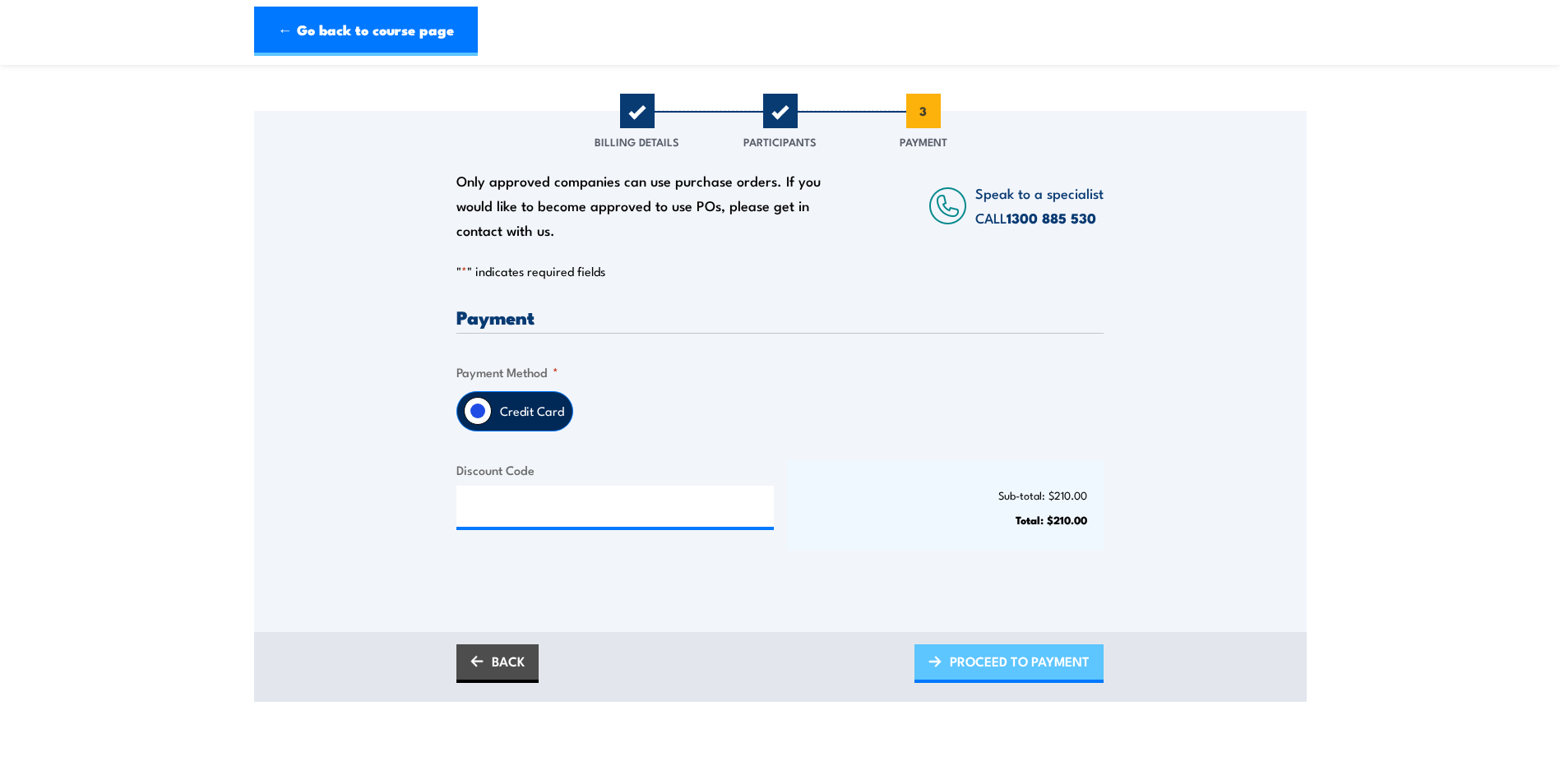
click at [985, 666] on span "PROCEED TO PAYMENT" at bounding box center [1019, 661] width 140 height 43
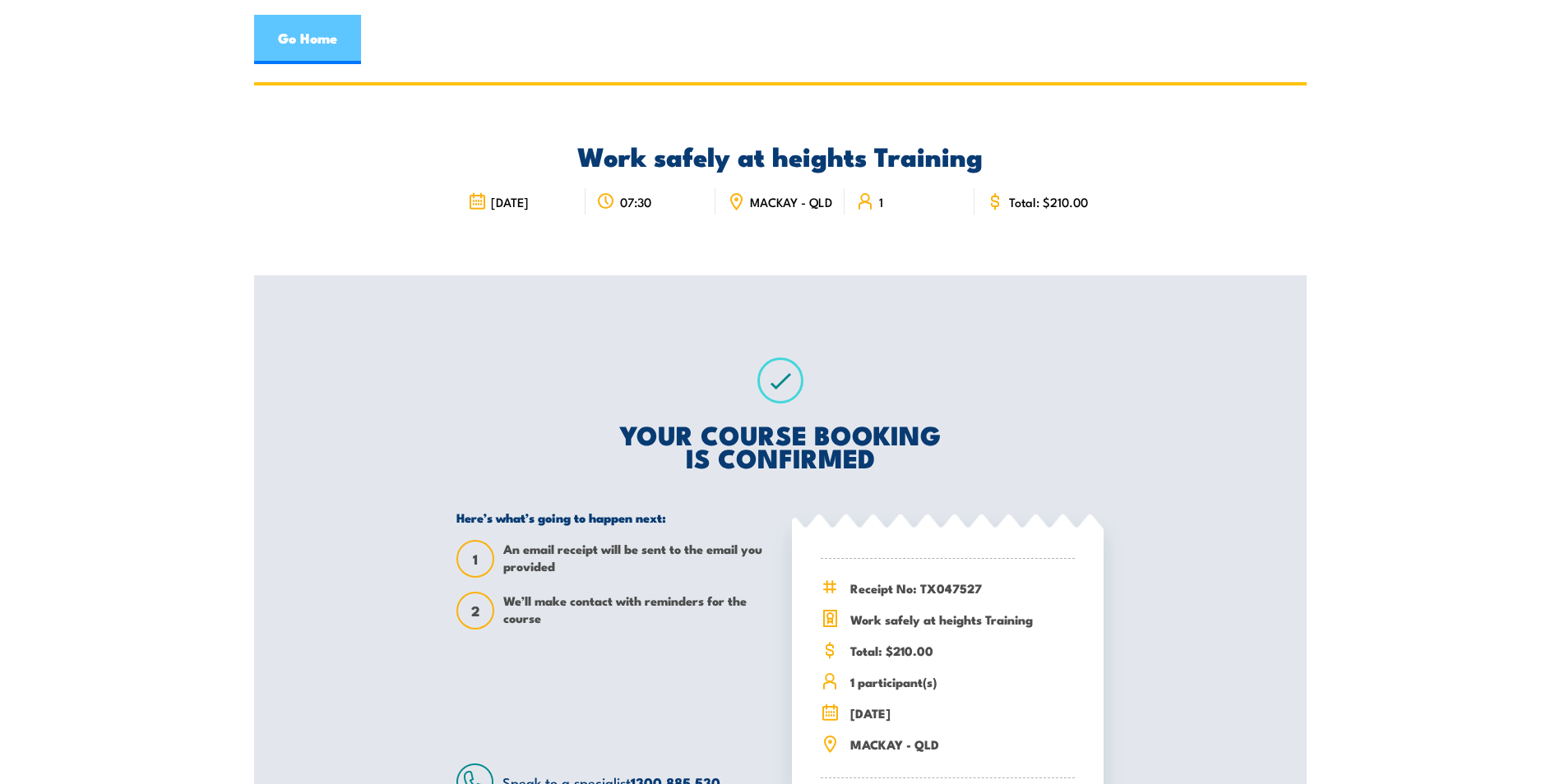
click at [283, 25] on link "Go Home" at bounding box center [308, 39] width 107 height 50
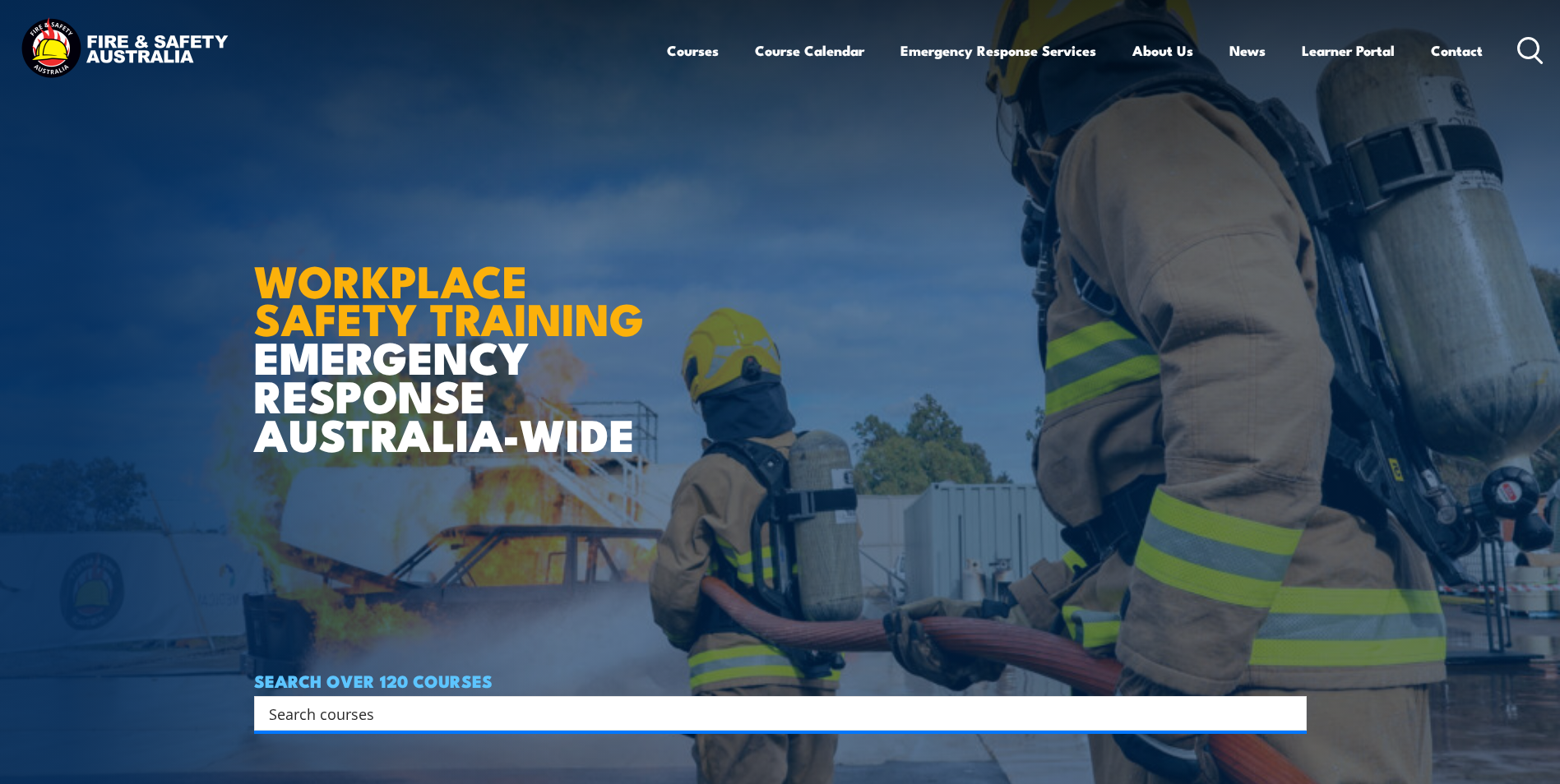
click at [407, 741] on article "WORKPLACE SAFETY TRAINING EMERGENCY RESPONSE [GEOGRAPHIC_DATA]-WIDE SEARCH OVER…" at bounding box center [780, 392] width 1052 height 784
click at [414, 706] on input "Search input" at bounding box center [769, 713] width 1002 height 25
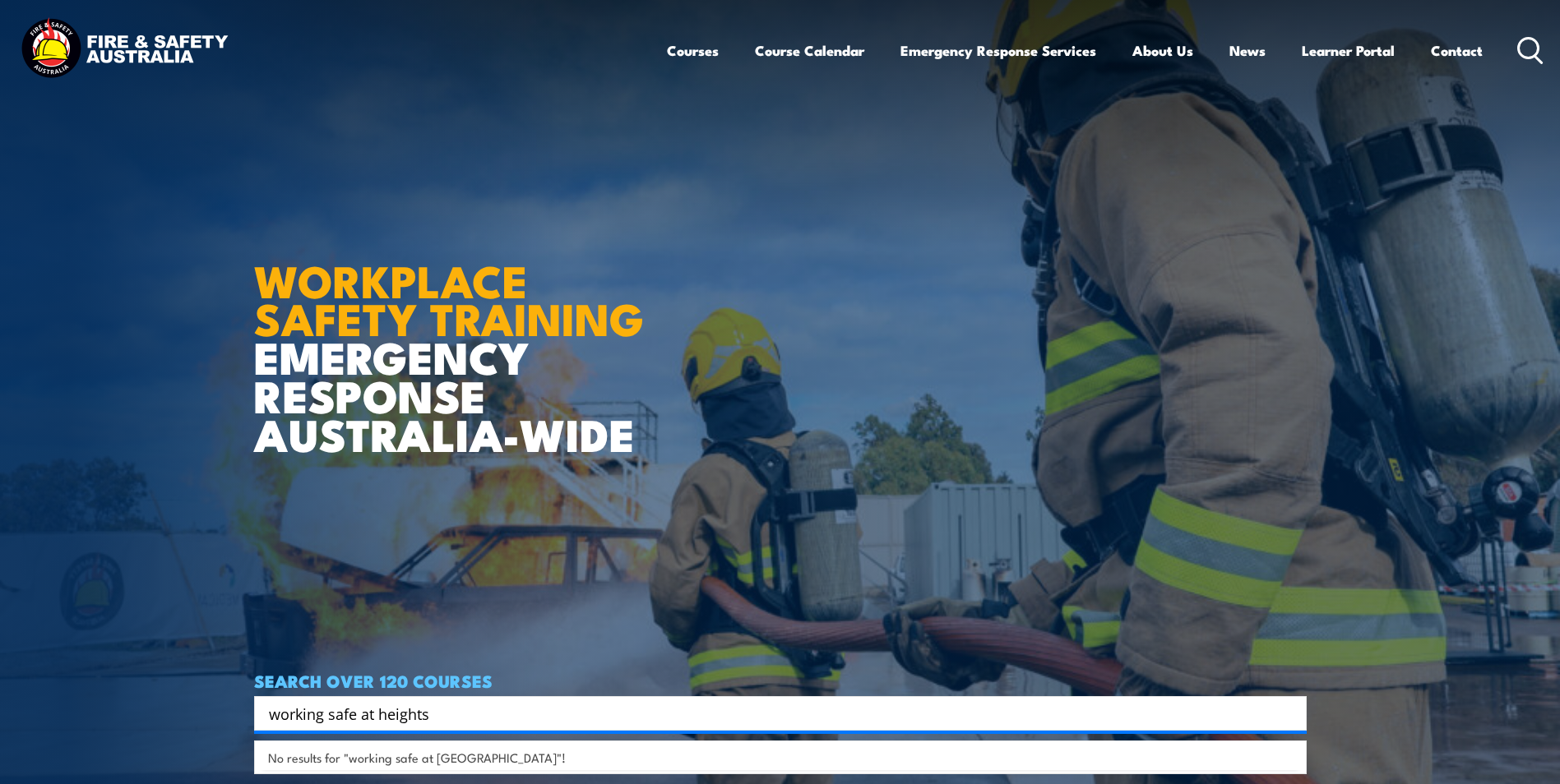
type input "working safe at heights"
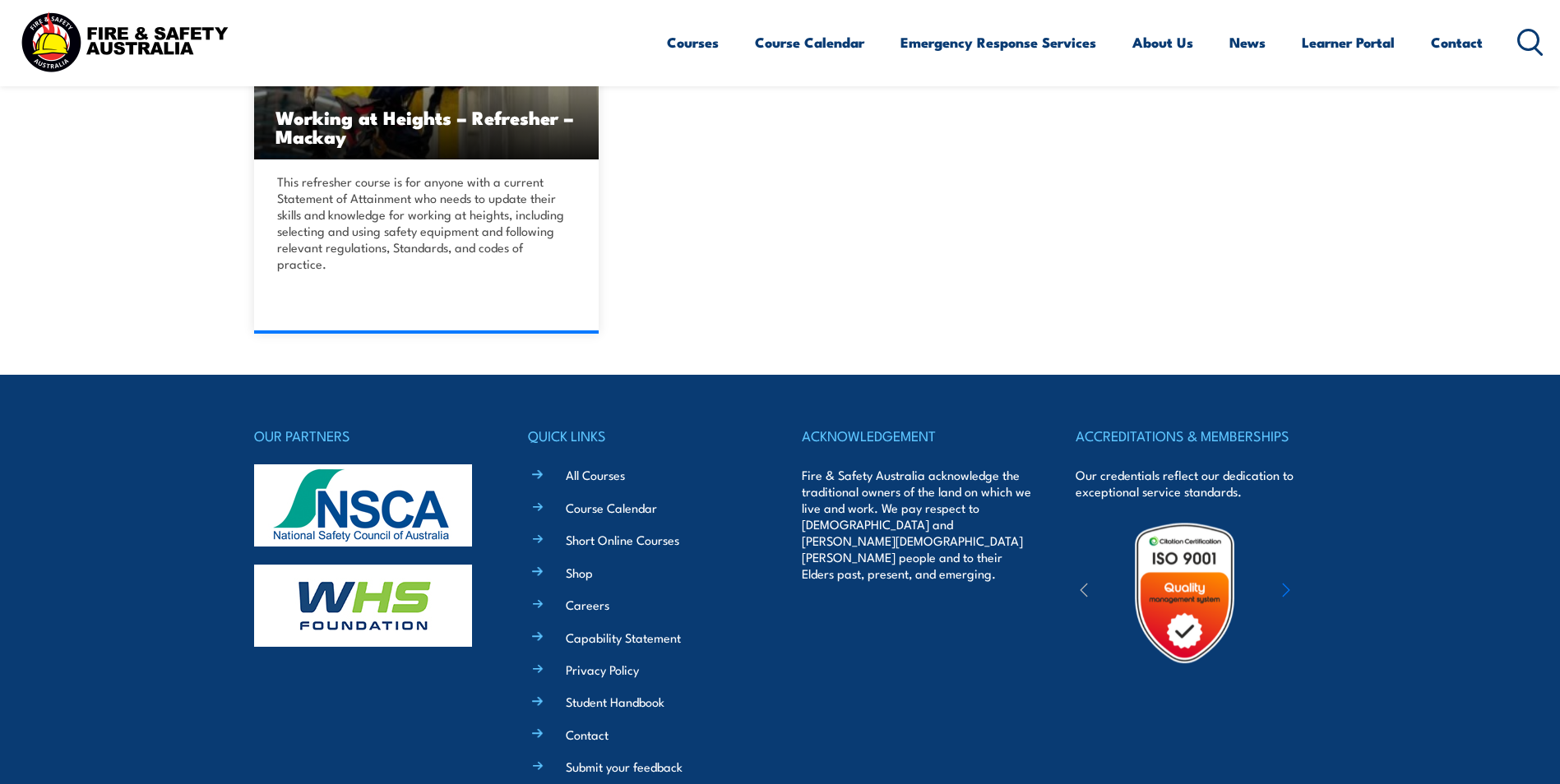
scroll to position [576, 0]
